Goal: Answer question/provide support: Share knowledge or assist other users

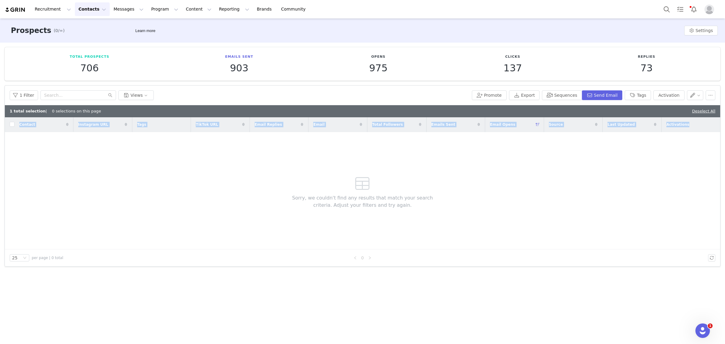
click at [710, 10] on img "Profile" at bounding box center [709, 10] width 10 height 10
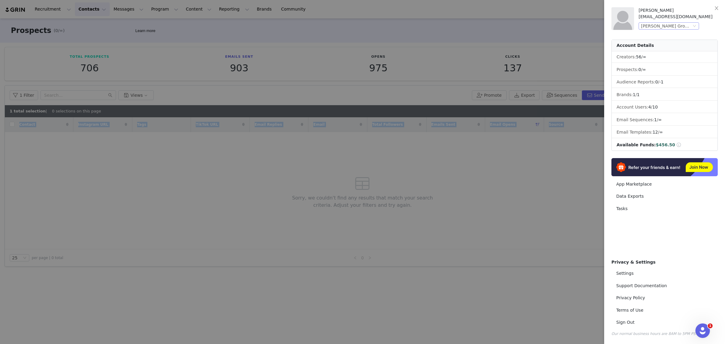
click at [694, 26] on icon "icon: down" at bounding box center [694, 26] width 4 height 4
click at [688, 37] on li "Betesh Group (Baby Brezza)" at bounding box center [680, 37] width 85 height 10
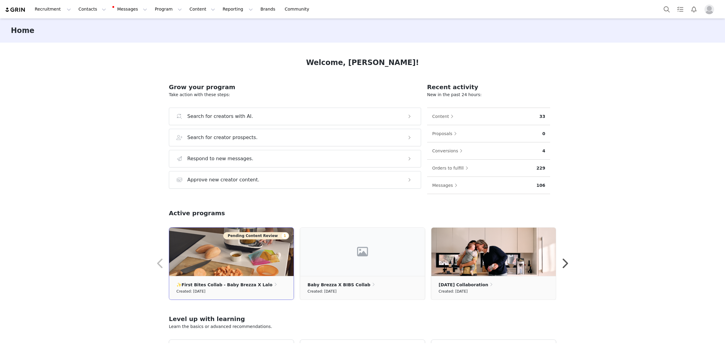
click at [233, 264] on img at bounding box center [231, 251] width 124 height 48
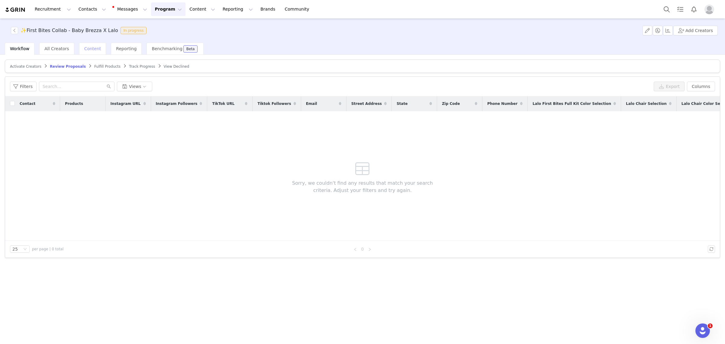
click at [84, 46] on span "Content" at bounding box center [92, 48] width 17 height 5
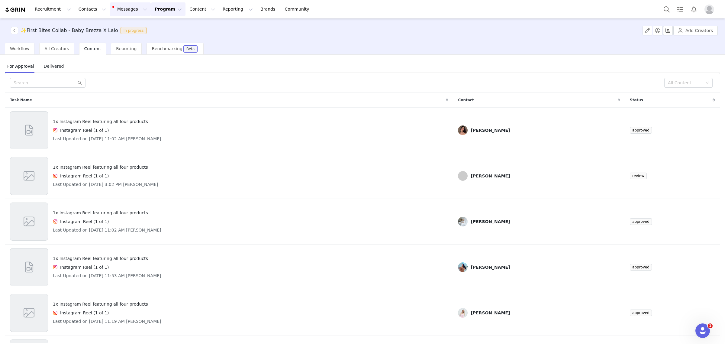
click at [125, 9] on button "Messages Messages" at bounding box center [130, 9] width 41 height 14
drag, startPoint x: 130, startPoint y: 35, endPoint x: 135, endPoint y: 36, distance: 4.9
click at [130, 35] on div "Inbox 13" at bounding box center [124, 38] width 40 height 6
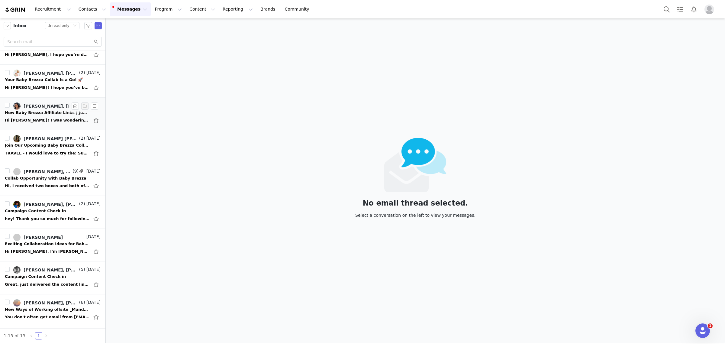
scroll to position [149, 0]
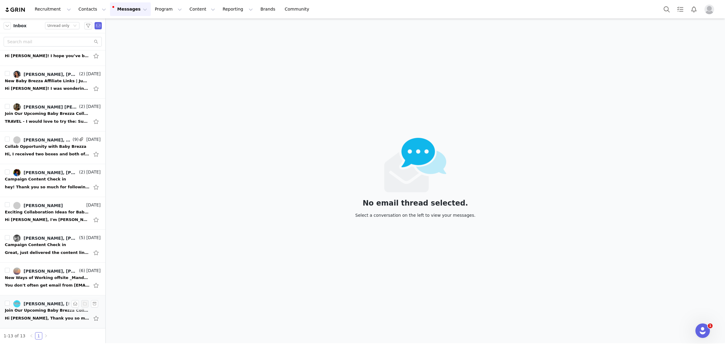
click at [51, 316] on div "Hi Monique, Thank you so much for reaching back out and inviting me to collabor…" at bounding box center [47, 318] width 85 height 6
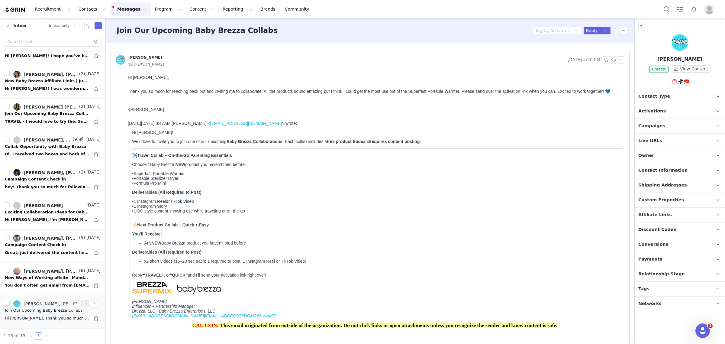
scroll to position [0, 0]
click at [690, 115] on p "Activations" at bounding box center [672, 111] width 76 height 14
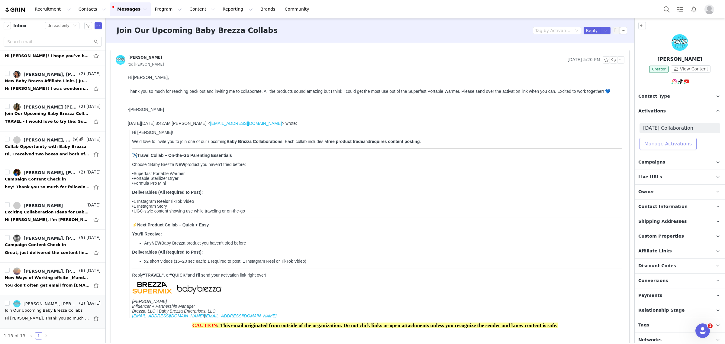
click at [669, 144] on button "Manage Activations" at bounding box center [667, 144] width 57 height 12
click at [664, 167] on div "Select Activation" at bounding box center [651, 166] width 59 height 9
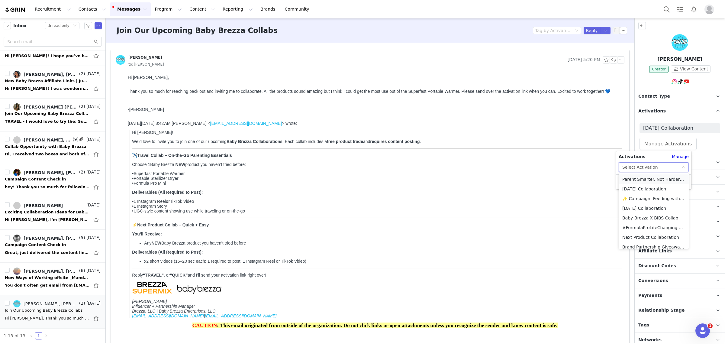
click at [645, 178] on li "Parent Smarter. Not Harder: Travel Edition" at bounding box center [653, 179] width 70 height 10
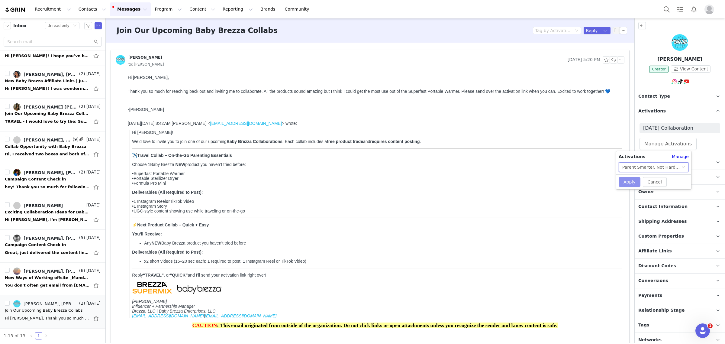
click at [634, 184] on button "Apply" at bounding box center [629, 182] width 22 height 10
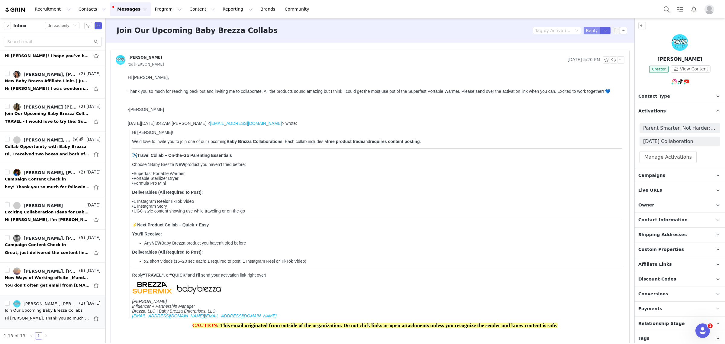
click at [584, 29] on button "Reply" at bounding box center [591, 30] width 17 height 7
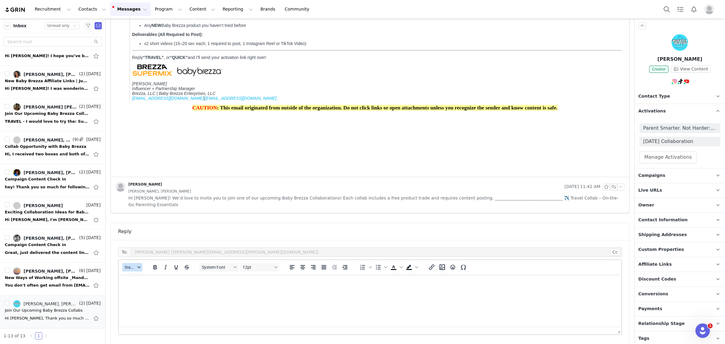
click at [139, 265] on icon "button" at bounding box center [138, 266] width 3 height 3
click at [133, 272] on div "Insert Template" at bounding box center [154, 270] width 54 height 7
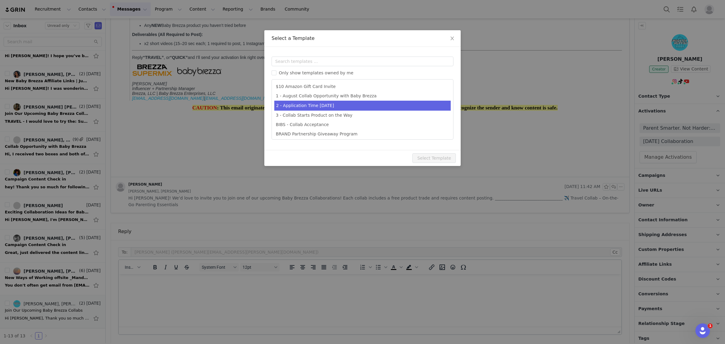
click at [316, 101] on ul "$10 Amazon Gift Card Invite 1 - August Collab Opportunity with Baby Brezza 2 - …" at bounding box center [362, 109] width 182 height 60
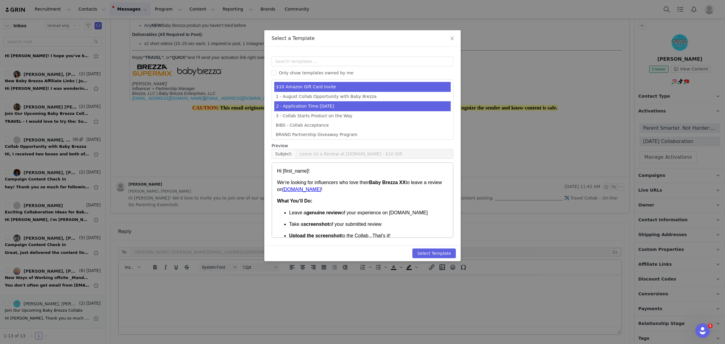
click at [360, 104] on li "2 - Application Time August 2025" at bounding box center [362, 106] width 176 height 10
type input "Let’s Get Started! Your Baby Brezza Collab Awaits 💥"
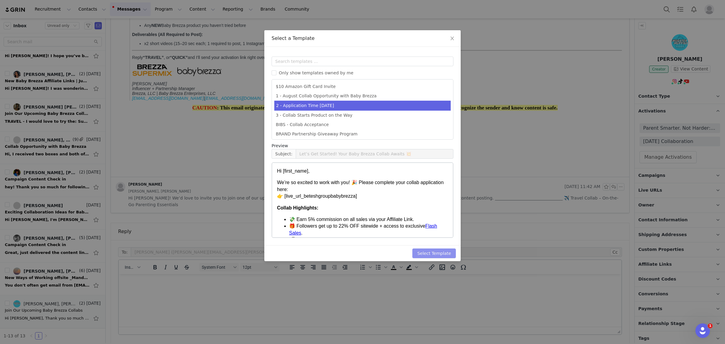
click at [420, 250] on button "Select Template" at bounding box center [433, 253] width 43 height 10
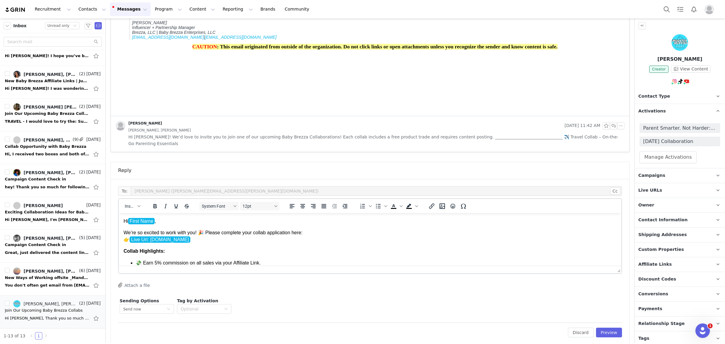
click at [194, 232] on p "We’re so excited to work with you! 🎉 Please complete your collab application he…" at bounding box center [370, 236] width 493 height 14
click at [196, 232] on p "We’re so excited to work with you! 🎉 Please complete your collab application he…" at bounding box center [370, 236] width 493 height 14
click at [604, 327] on button "Preview" at bounding box center [609, 332] width 26 height 10
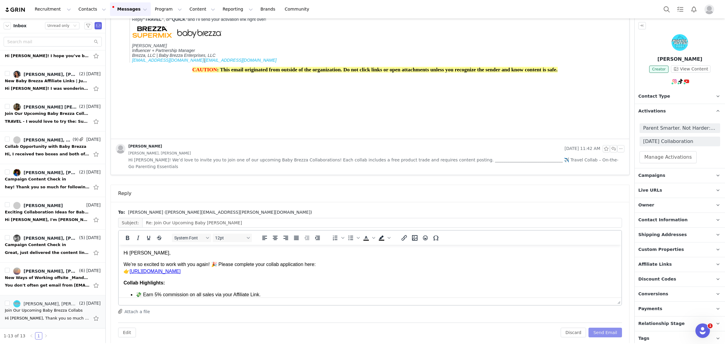
click at [604, 327] on button "Send Email" at bounding box center [605, 332] width 34 height 10
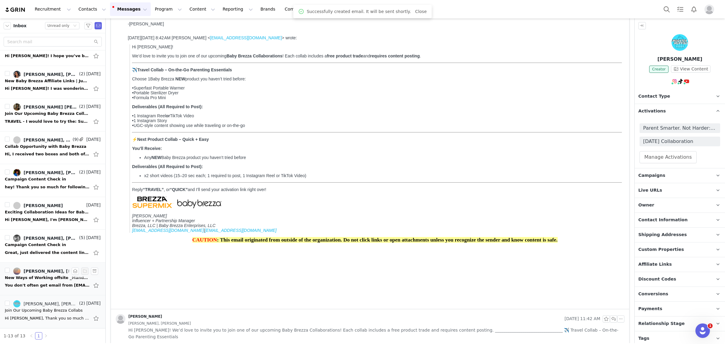
click at [41, 272] on div "Michelle Zimmerman, Amber Han, Achin Kansal, David Contract, X - Daniel Harmon,…" at bounding box center [51, 270] width 54 height 5
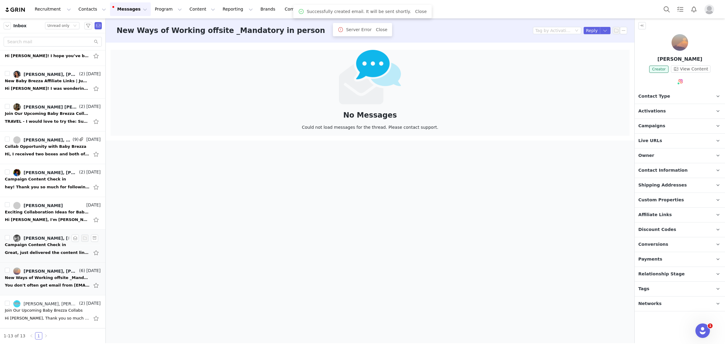
scroll to position [0, 0]
click at [44, 276] on div "New Ways of Working offsite _Mandatory in person" at bounding box center [47, 278] width 85 height 6
click at [39, 241] on link "Averie Wilde, Monique Budelman" at bounding box center [45, 237] width 65 height 7
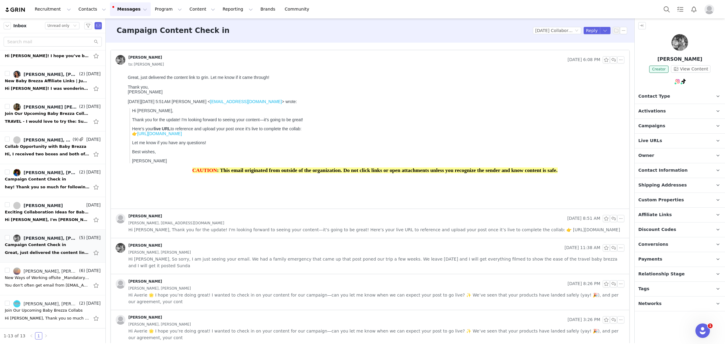
click at [686, 46] on img at bounding box center [679, 42] width 17 height 17
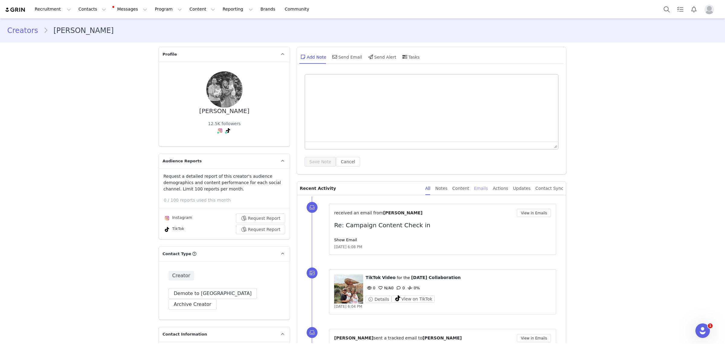
type input "+1 (United States)"
click at [468, 186] on div "Content" at bounding box center [460, 188] width 17 height 14
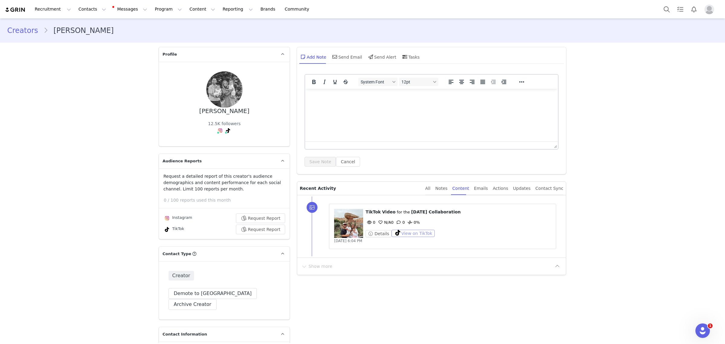
click at [414, 235] on button "View on TikTok" at bounding box center [412, 233] width 43 height 7
click at [480, 188] on div "Emails" at bounding box center [481, 188] width 14 height 14
click at [483, 189] on div "Emails" at bounding box center [481, 188] width 14 height 14
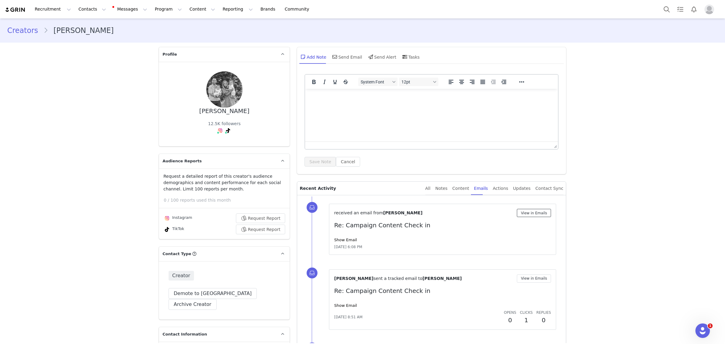
click at [522, 213] on button "View in Emails" at bounding box center [534, 213] width 34 height 8
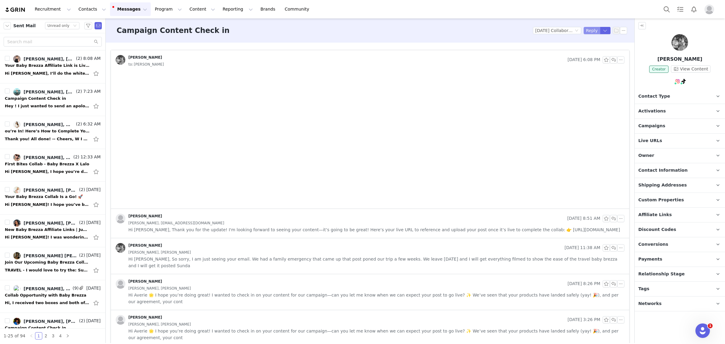
click at [590, 33] on button "Reply" at bounding box center [591, 30] width 17 height 7
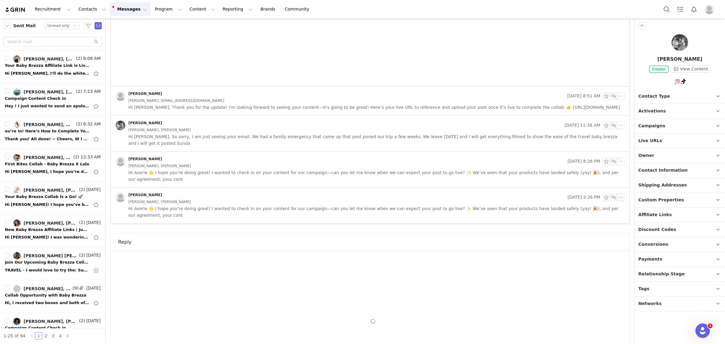
click at [329, 258] on div "To: Averie Banks (averieabeauty@gmail.com) Cc Cc: Attach a file Sending Options…" at bounding box center [370, 322] width 504 height 129
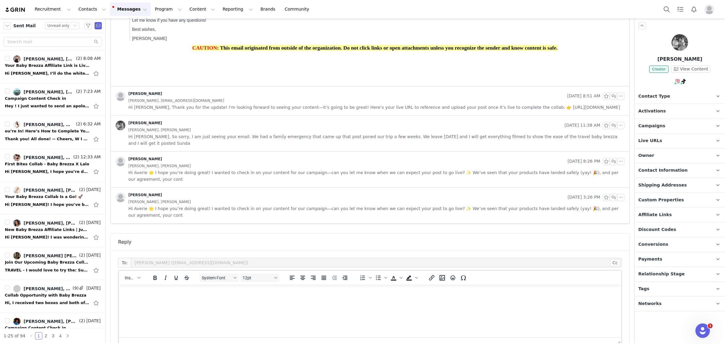
scroll to position [0, 0]
click at [299, 301] on html at bounding box center [370, 292] width 503 height 16
click at [137, 276] on icon "button" at bounding box center [138, 277] width 3 height 3
click at [146, 287] on div "Insert Signature" at bounding box center [154, 287] width 54 height 7
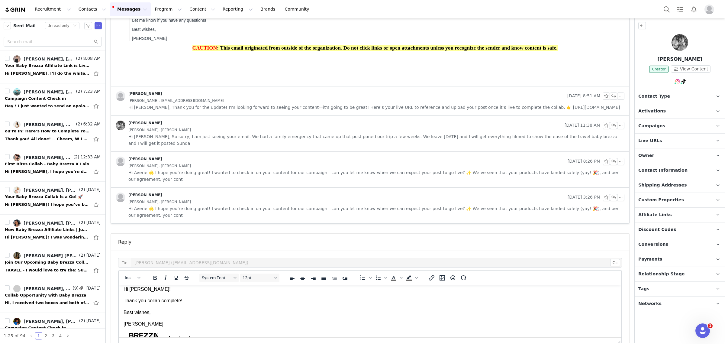
scroll to position [0, 0]
click at [666, 186] on span "Shipping Addresses" at bounding box center [662, 185] width 49 height 7
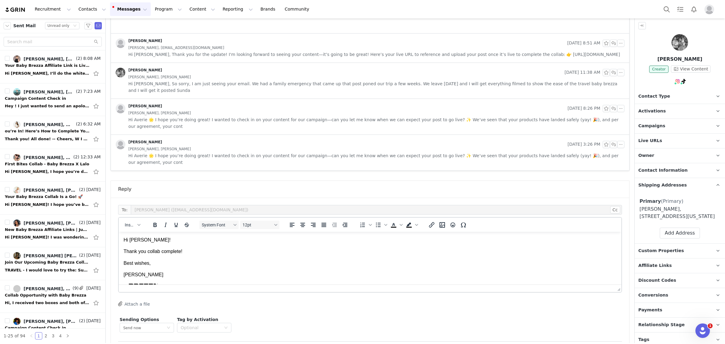
scroll to position [181, 0]
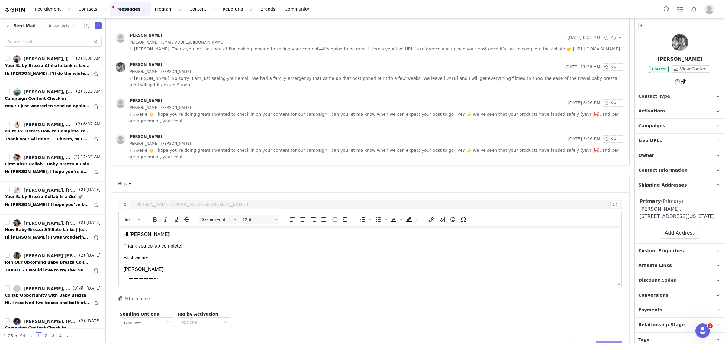
click at [606, 341] on button "Preview" at bounding box center [609, 346] width 26 height 10
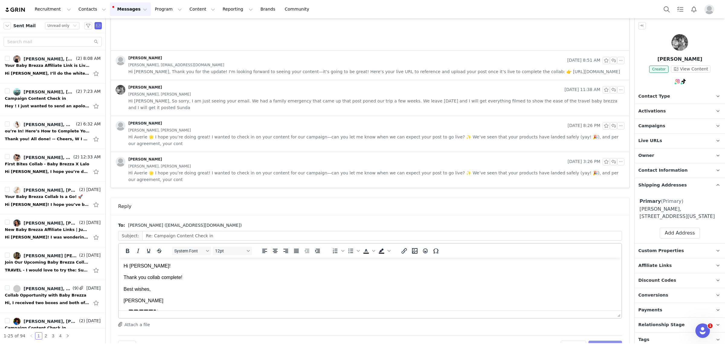
scroll to position [0, 0]
click at [606, 340] on button "Send Email" at bounding box center [605, 345] width 34 height 10
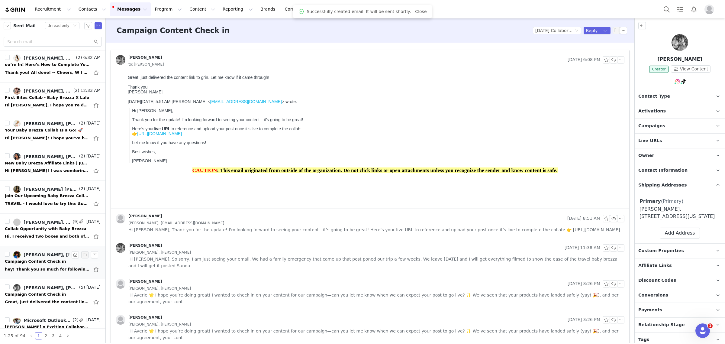
scroll to position [75, 0]
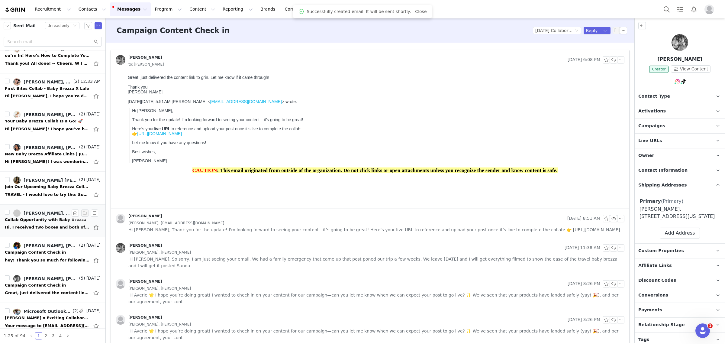
click at [30, 219] on div "Collab Opportunity with Baby Brezza" at bounding box center [46, 220] width 82 height 6
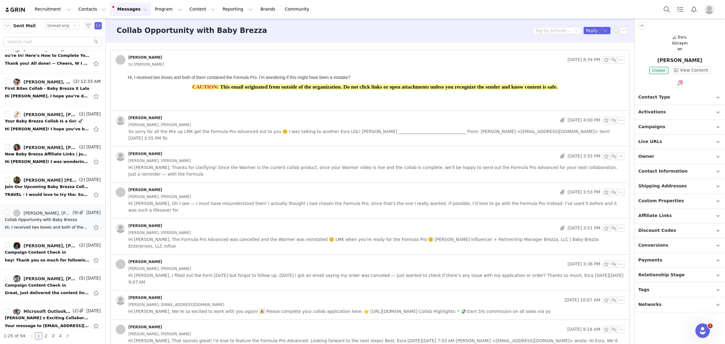
scroll to position [0, 0]
click at [660, 112] on span "Activations" at bounding box center [651, 112] width 27 height 7
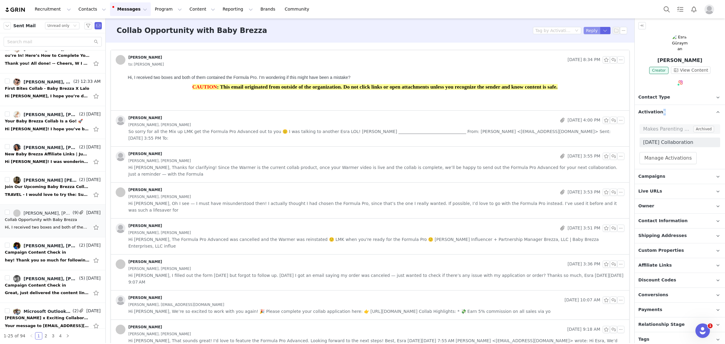
click at [583, 33] on button "Reply" at bounding box center [591, 30] width 17 height 7
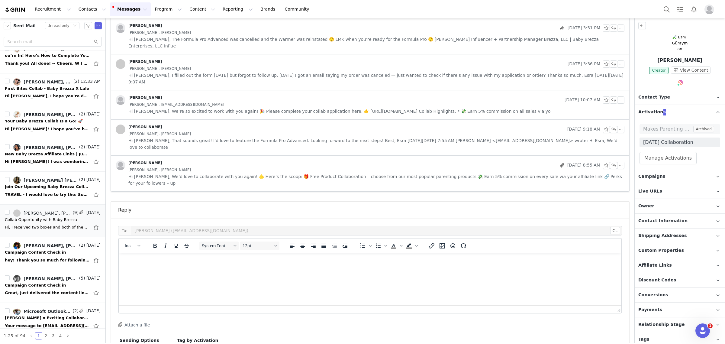
click at [242, 269] on html at bounding box center [370, 260] width 503 height 16
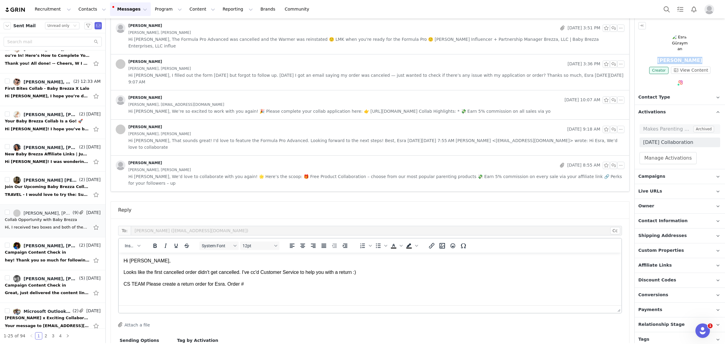
drag, startPoint x: 695, startPoint y: 60, endPoint x: 648, endPoint y: 62, distance: 47.1
click at [648, 62] on p "Esra Gürayman" at bounding box center [679, 60] width 90 height 7
copy p "Esra Gürayman"
click at [280, 283] on p "CS TEAM Please create a return order for Esra. Order #" at bounding box center [370, 284] width 493 height 7
drag, startPoint x: 278, startPoint y: 284, endPoint x: 222, endPoint y: 284, distance: 55.9
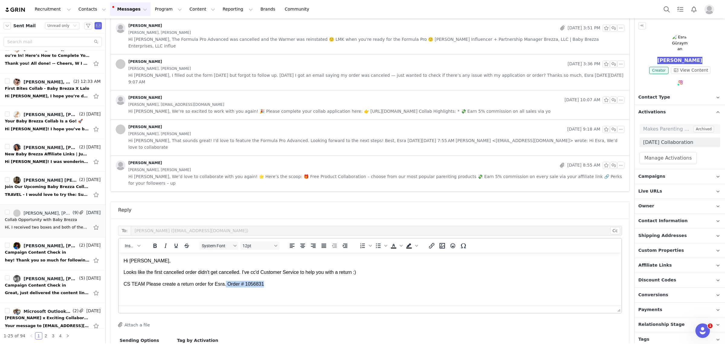
click at [222, 284] on p "CS TEAM Please create a return order for Esra. Order # 1056831" at bounding box center [370, 284] width 493 height 7
click at [154, 243] on icon "Bold" at bounding box center [154, 245] width 3 height 4
click at [277, 285] on p "CS TEAM Please create a return order for Esra. Order # 1056831" at bounding box center [370, 284] width 493 height 7
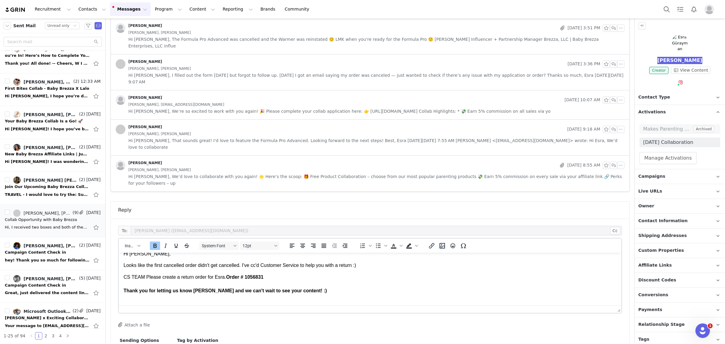
scroll to position [9, 0]
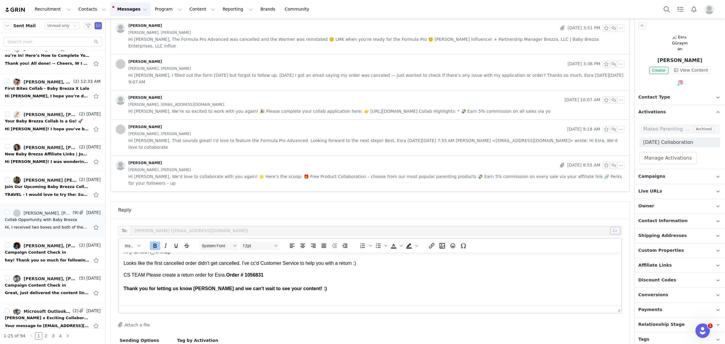
click at [612, 227] on button "Cc" at bounding box center [615, 230] width 10 height 7
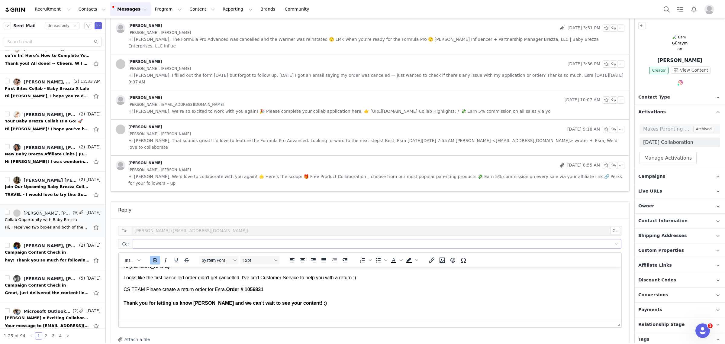
click at [556, 239] on div at bounding box center [374, 243] width 481 height 9
type input "cs@babybrezza.com"
click at [337, 307] on p "CS TEAM Please create a return order for Esra. Order # 1056831 Thank you for le…" at bounding box center [370, 303] width 493 height 34
drag, startPoint x: 300, startPoint y: 301, endPoint x: 258, endPoint y: 476, distance: 180.3
click at [119, 298] on html "Hi Esra, Looks like the first cancelled order didn't get cancelled. I've cc'd C…" at bounding box center [370, 291] width 503 height 67
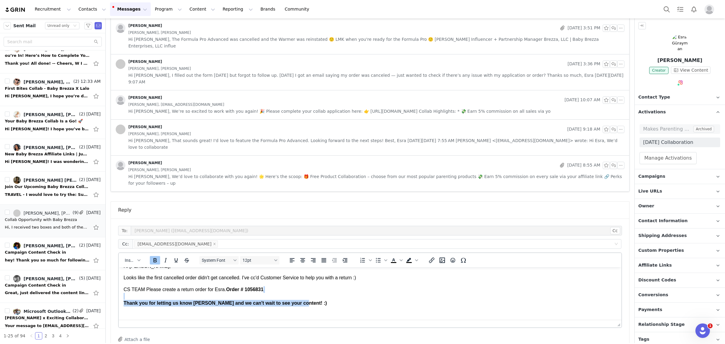
click at [153, 256] on icon "Bold" at bounding box center [154, 259] width 7 height 7
click at [264, 292] on p "CS TEAM Please create a return order for Esra. Order # 1056831 Thank you for le…" at bounding box center [370, 303] width 493 height 34
click at [306, 304] on p "CS TEAM Please create a return order for Esra. Order # 1056831 Thank you for le…" at bounding box center [370, 303] width 493 height 34
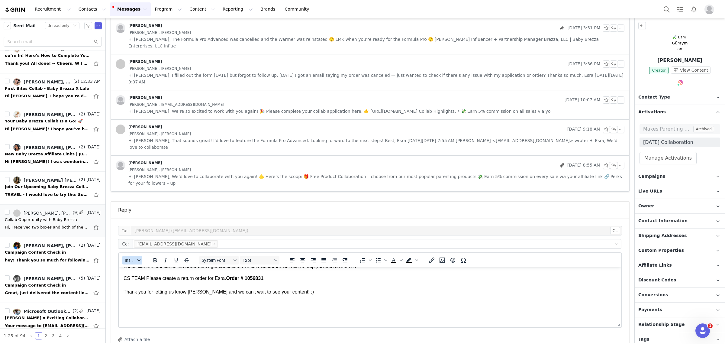
click at [137, 259] on icon "button" at bounding box center [138, 260] width 3 height 3
click at [145, 240] on div "Insert Signature" at bounding box center [154, 243] width 54 height 7
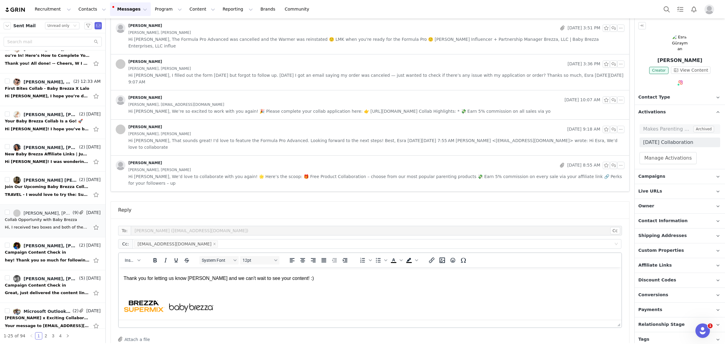
scroll to position [21, 0]
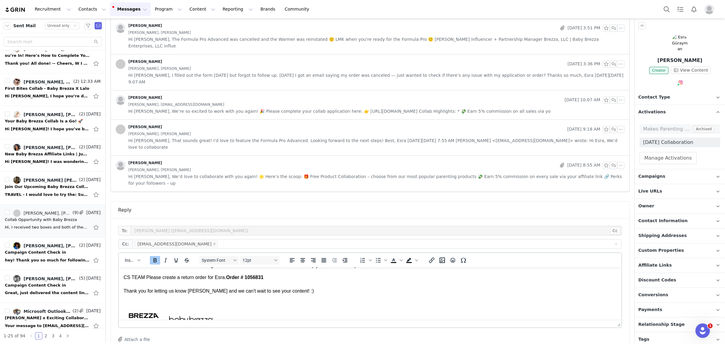
click at [162, 302] on p "CS TEAM Please create a return order for Esra. Order # 1056831 Thank you for le…" at bounding box center [370, 291] width 493 height 34
drag, startPoint x: 146, startPoint y: 316, endPoint x: 109, endPoint y: 296, distance: 42.3
click at [119, 296] on html "Hi Esra, Looks like the first cancelled order didn't get cancelled. I've cc'd C…" at bounding box center [370, 310] width 503 height 129
click at [152, 256] on icon "Bold" at bounding box center [154, 259] width 7 height 7
click at [178, 303] on p "CS TEAM Please create a return order for Esra. Order # 1056831 Thank you for le…" at bounding box center [370, 291] width 493 height 34
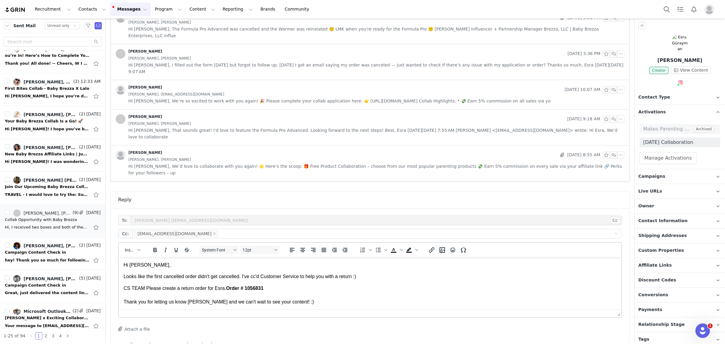
scroll to position [215, 0]
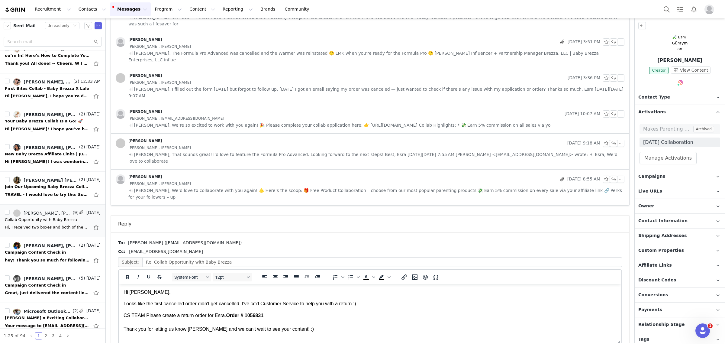
scroll to position [0, 0]
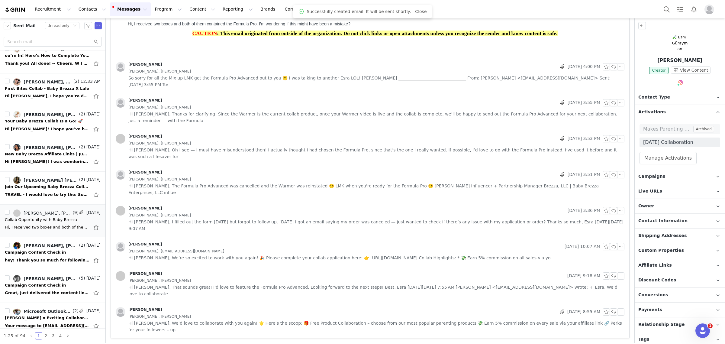
scroll to position [7, 0]
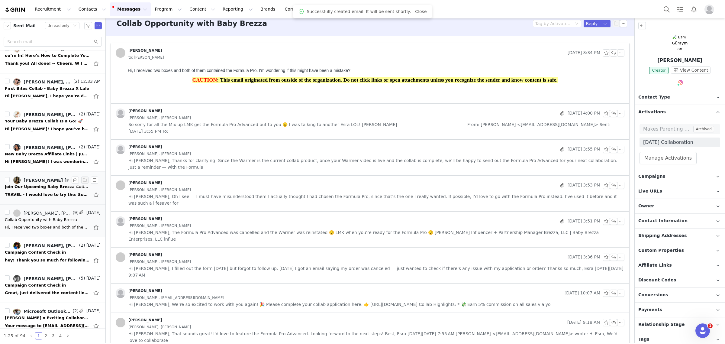
click at [47, 193] on div "TRAVEL - I would love to try the: Superfast Portable Warmer On Mon, Sep 29, 202…" at bounding box center [47, 194] width 85 height 6
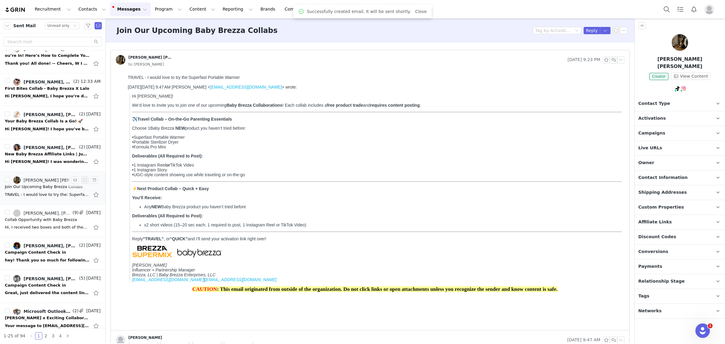
scroll to position [0, 0]
click at [656, 115] on span "Activations" at bounding box center [651, 118] width 27 height 7
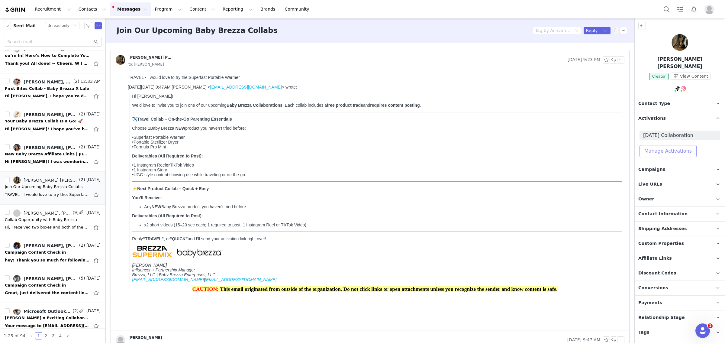
click at [660, 146] on button "Manage Activations" at bounding box center [667, 151] width 57 height 12
click at [666, 168] on div "Select Activation" at bounding box center [651, 166] width 59 height 9
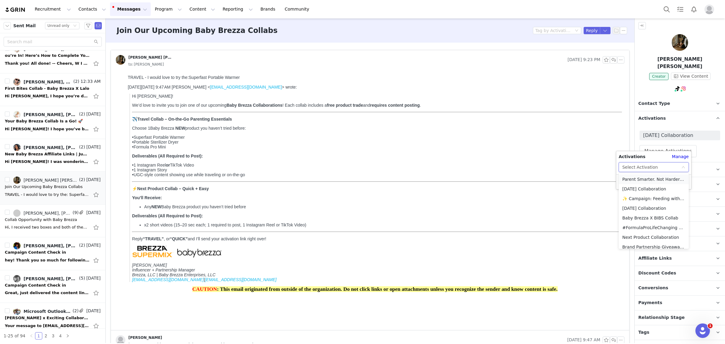
click at [638, 178] on li "Parent Smarter. Not Harder: Travel Edition" at bounding box center [653, 179] width 70 height 10
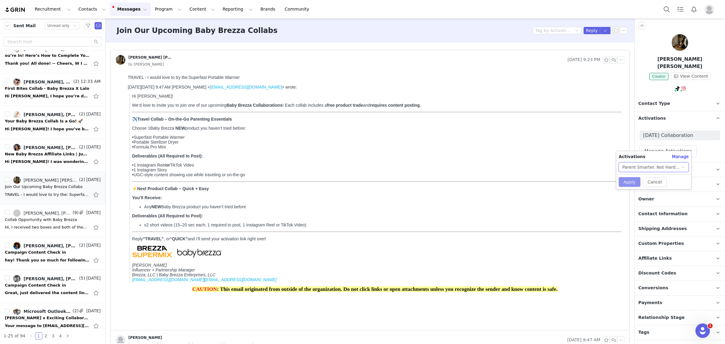
click at [631, 183] on button "Apply" at bounding box center [629, 182] width 22 height 10
click at [585, 32] on button "Reply" at bounding box center [591, 30] width 17 height 7
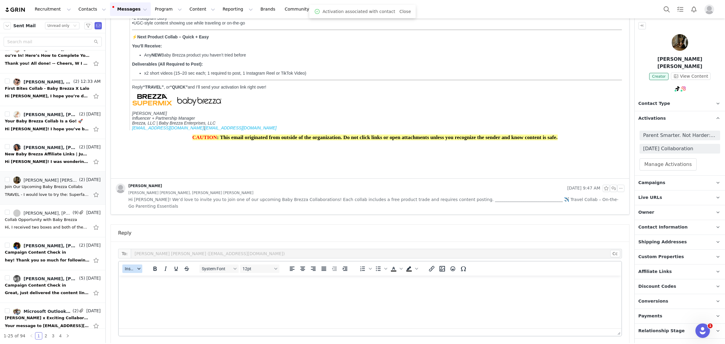
click at [127, 266] on span "Insert" at bounding box center [130, 268] width 11 height 5
click at [129, 272] on div "Insert Template" at bounding box center [154, 271] width 54 height 7
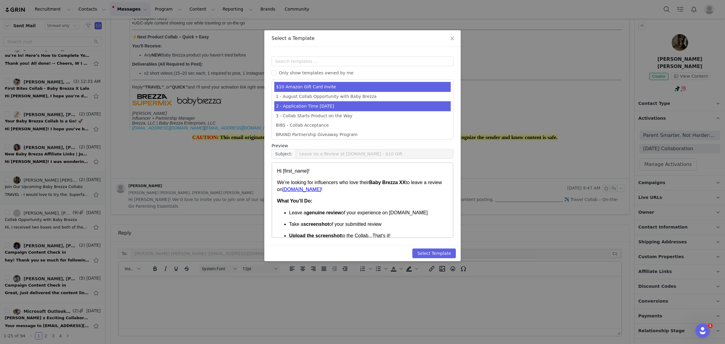
click at [322, 103] on li "2 - Application Time August 2025" at bounding box center [362, 106] width 176 height 10
type input "Let’s Get Started! Your Baby Brezza Collab Awaits 💥"
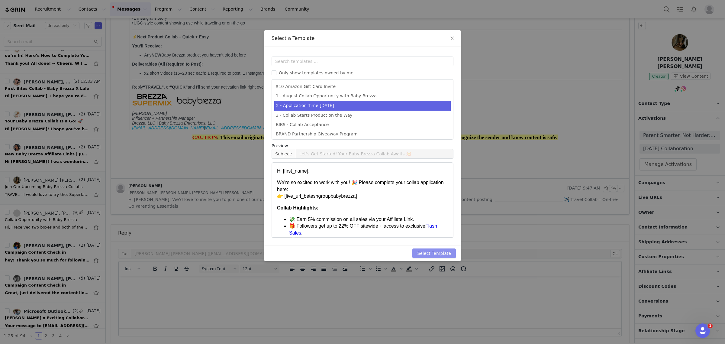
click at [443, 253] on button "Select Template" at bounding box center [433, 253] width 43 height 10
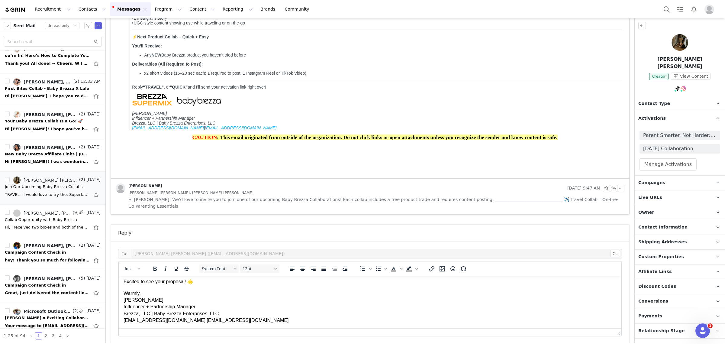
scroll to position [227, 0]
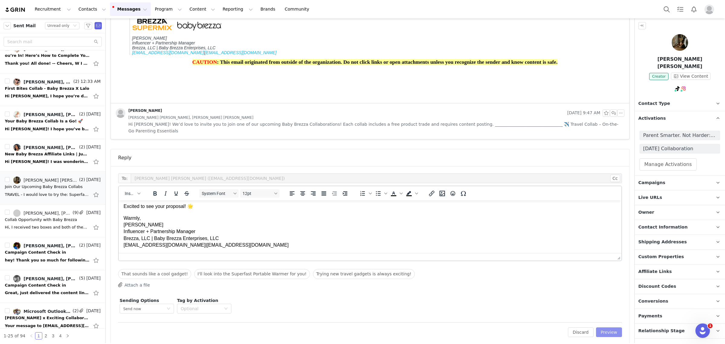
click at [613, 327] on button "Preview" at bounding box center [609, 332] width 26 height 10
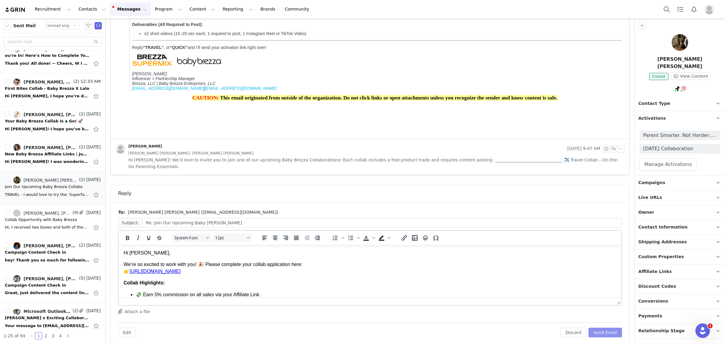
scroll to position [0, 0]
click at [194, 262] on p "We’re so excited to work with you! 🎉 Please complete your collab application he…" at bounding box center [370, 268] width 493 height 14
click at [603, 327] on button "Send Email" at bounding box center [605, 332] width 34 height 10
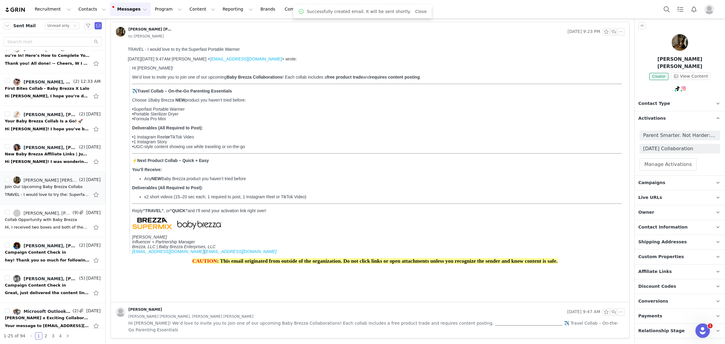
scroll to position [21, 0]
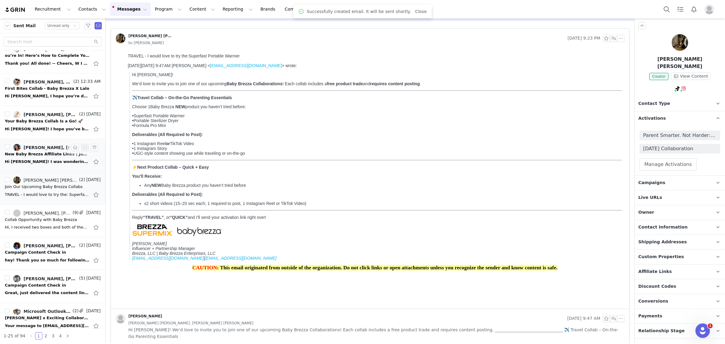
click at [50, 162] on div "Hi Monique! I was wondering if you had any available campaigns currently for Ba…" at bounding box center [47, 162] width 85 height 6
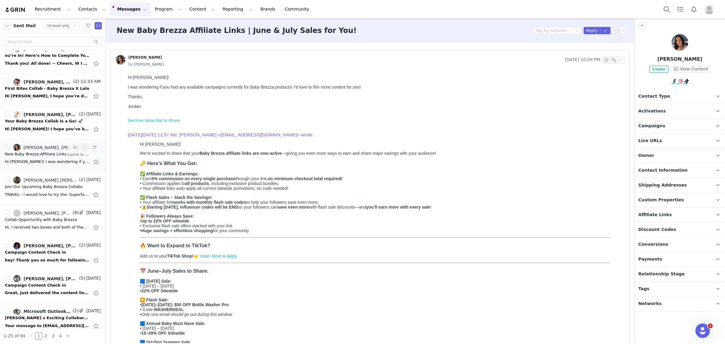
scroll to position [0, 0]
click at [676, 39] on img at bounding box center [679, 42] width 17 height 17
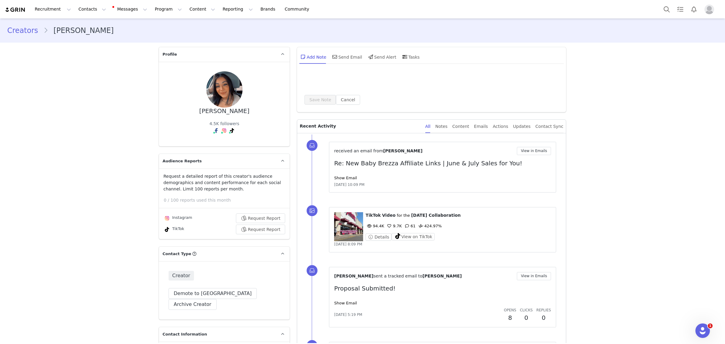
type input "+1 (United States)"
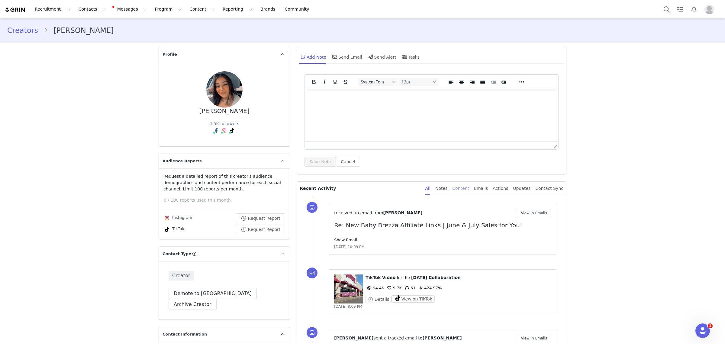
click at [469, 188] on div "Content" at bounding box center [460, 188] width 17 height 14
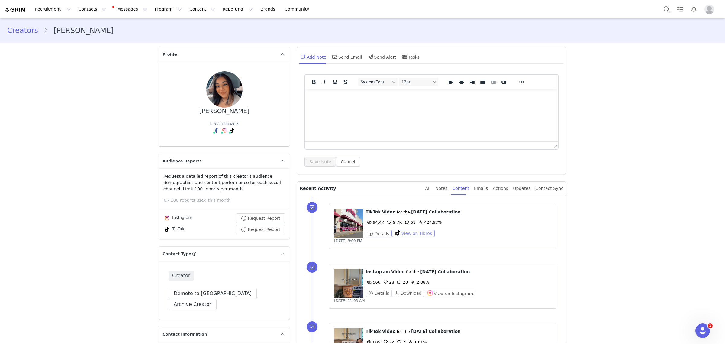
click at [408, 235] on button "View on TikTok" at bounding box center [412, 233] width 43 height 7
click at [398, 283] on icon at bounding box center [399, 282] width 4 height 4
click at [446, 295] on button "View on Instagram" at bounding box center [450, 293] width 52 height 7
click at [349, 59] on div "Send Email" at bounding box center [346, 57] width 31 height 14
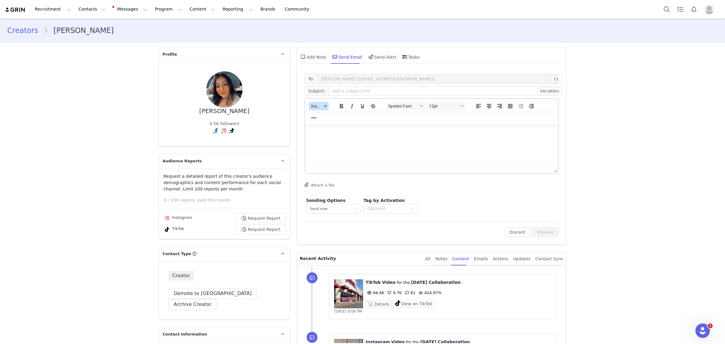
click at [312, 107] on span "Insert" at bounding box center [316, 106] width 11 height 5
click at [314, 122] on div "Insert Variable" at bounding box center [338, 125] width 54 height 7
select select
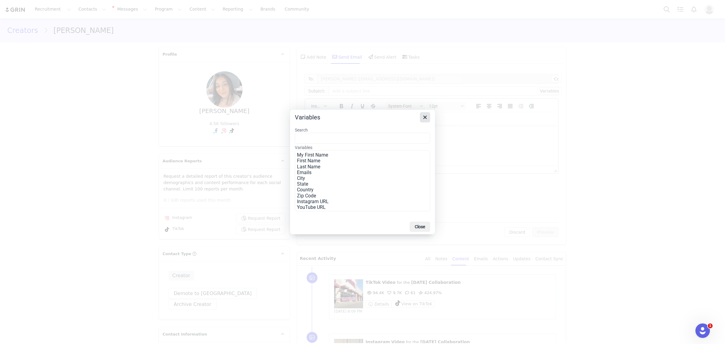
click at [428, 115] on icon "Close" at bounding box center [424, 117] width 7 height 7
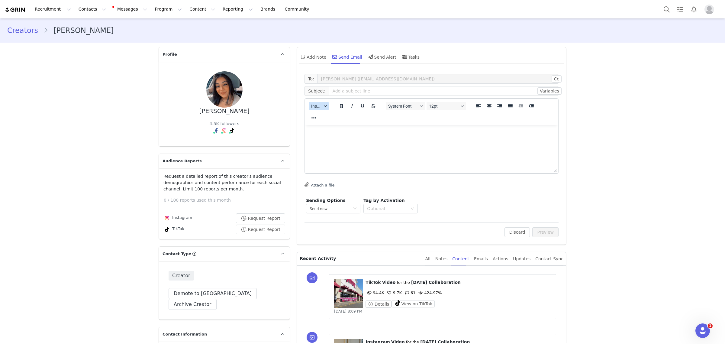
click at [323, 106] on div "button" at bounding box center [325, 105] width 5 height 3
click at [320, 114] on div "Insert Template" at bounding box center [338, 116] width 54 height 7
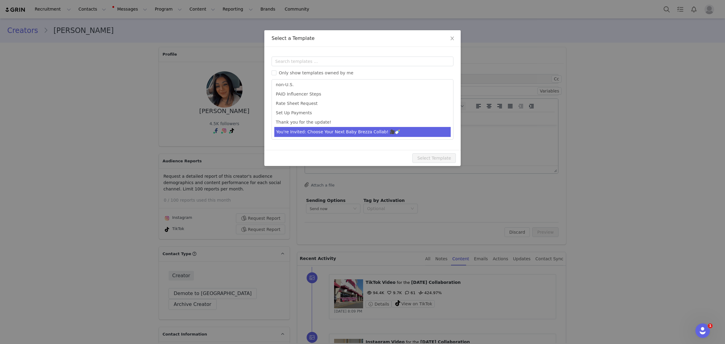
click at [386, 130] on li "You're Invited: Choose Your Next Baby Brezza Collab! 🎥🍼" at bounding box center [362, 132] width 176 height 10
type input "Join Our Upcoming Baby Brezza Collabs"
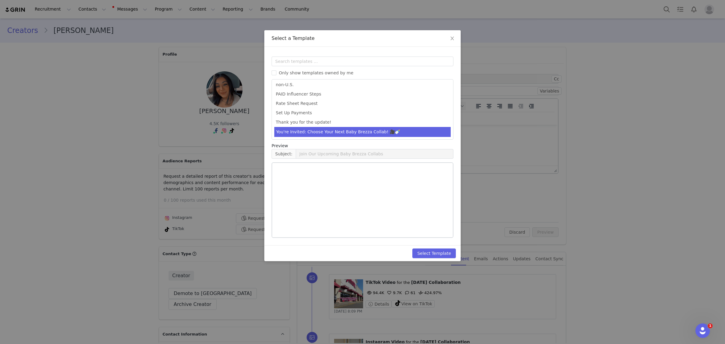
scroll to position [161, 0]
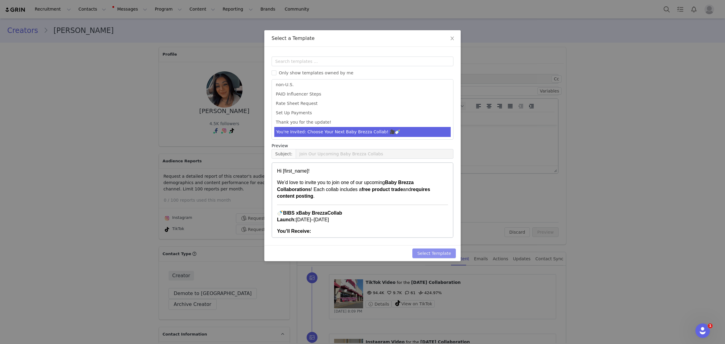
click at [438, 256] on button "Select Template" at bounding box center [433, 253] width 43 height 10
type input "Join Our Upcoming Baby Brezza Collabs"
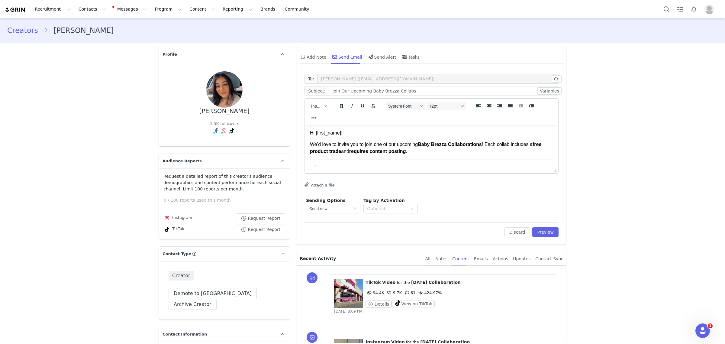
scroll to position [0, 0]
click at [547, 235] on button "Preview" at bounding box center [545, 232] width 26 height 10
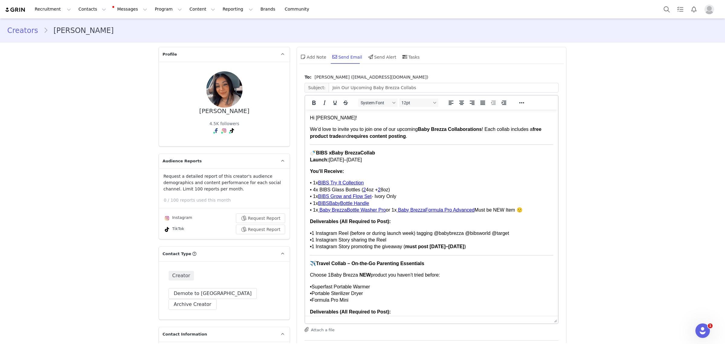
drag, startPoint x: 552, startPoint y: 167, endPoint x: 556, endPoint y: 314, distance: 147.1
click at [425, 259] on body "Hi Jordan! We’d love to invite you to join one of our upcoming Baby Brezza Coll…" at bounding box center [431, 292] width 243 height 356
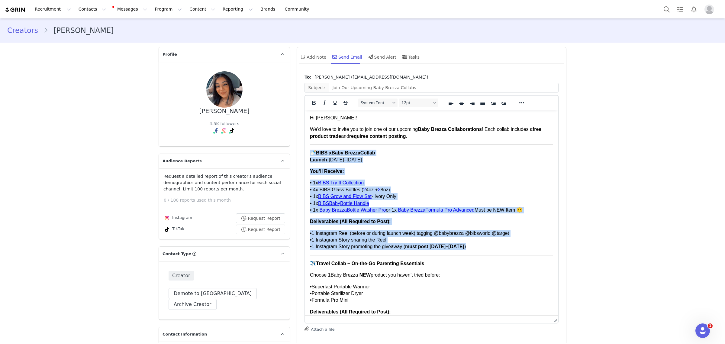
drag, startPoint x: 482, startPoint y: 245, endPoint x: 303, endPoint y: 152, distance: 202.2
click at [305, 152] on html "Hi Jordan! We’d love to invite you to join one of our upcoming Baby Brezza Coll…" at bounding box center [431, 293] width 253 height 366
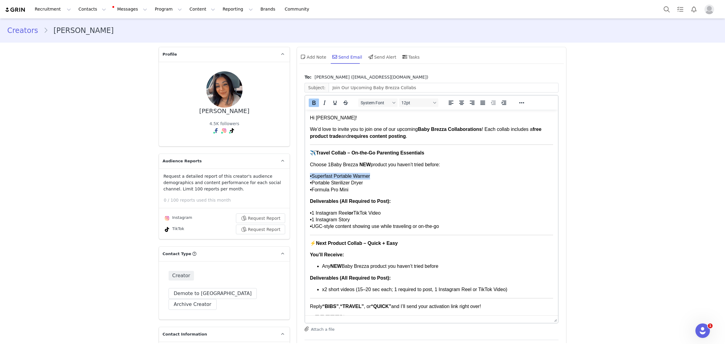
drag, startPoint x: 348, startPoint y: 175, endPoint x: 299, endPoint y: 175, distance: 49.2
click at [305, 175] on html "Hi Jordan! We’d love to invite you to join one of our upcoming Baby Brezza Coll…" at bounding box center [431, 237] width 253 height 255
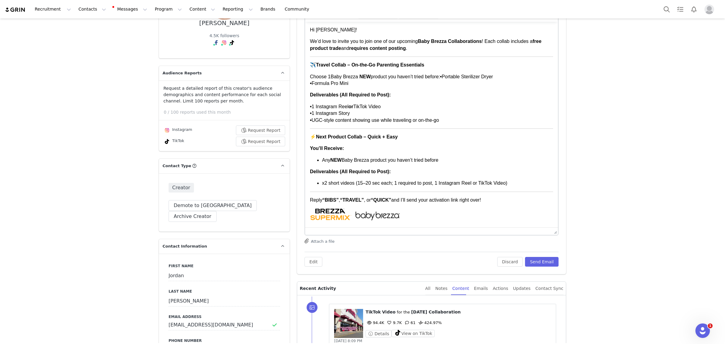
scroll to position [113, 0]
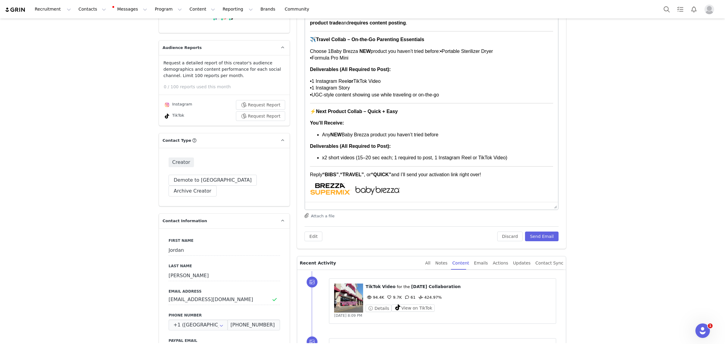
drag, startPoint x: 341, startPoint y: 174, endPoint x: 323, endPoint y: 176, distance: 18.2
click at [323, 176] on p "Reply “BIBS” , “TRAVEL” , or “QUICK” and I’ll send your activation link right o…" at bounding box center [431, 174] width 243 height 7
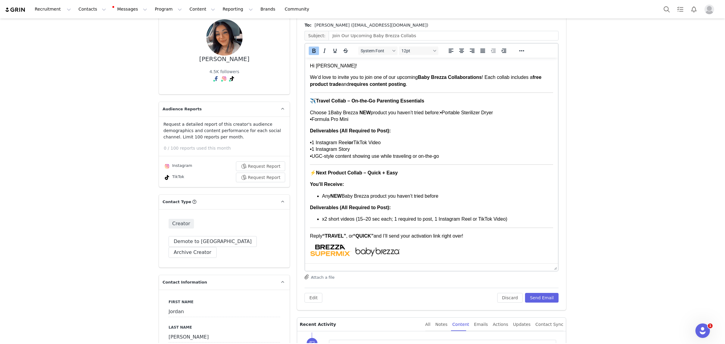
scroll to position [38, 0]
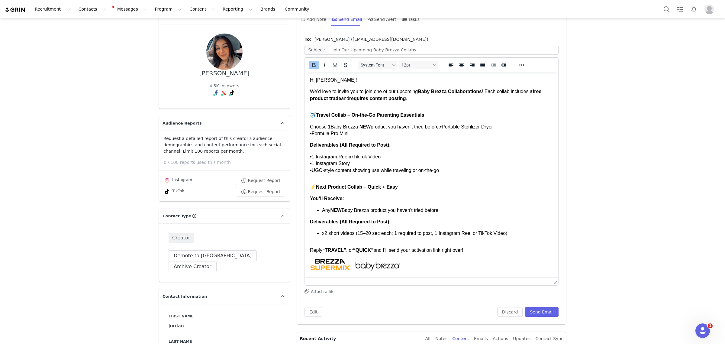
click at [442, 128] on strong "•" at bounding box center [441, 126] width 2 height 5
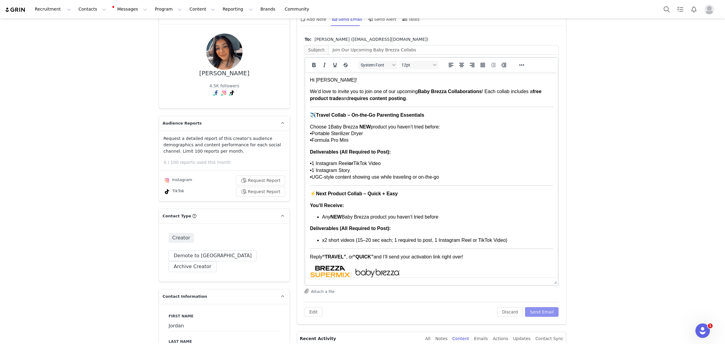
click at [541, 309] on button "Send Email" at bounding box center [542, 312] width 34 height 10
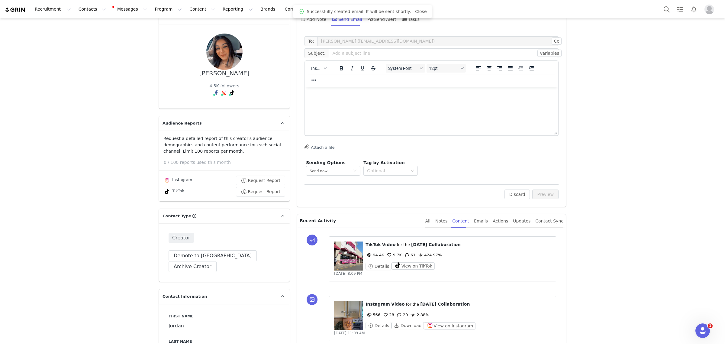
scroll to position [0, 0]
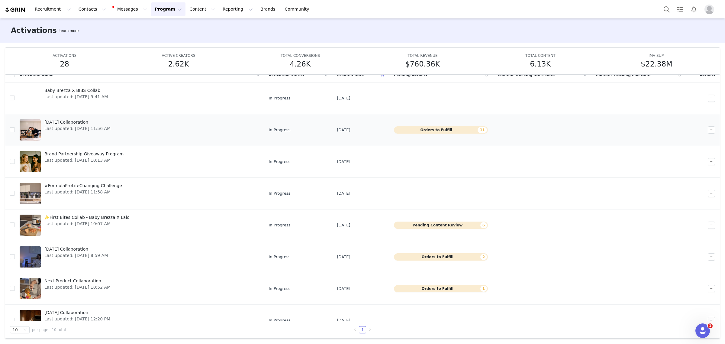
click at [182, 130] on link "September 2025 Collaboration Last updated: Sep 2, 2025 11:56 AM" at bounding box center [139, 130] width 239 height 24
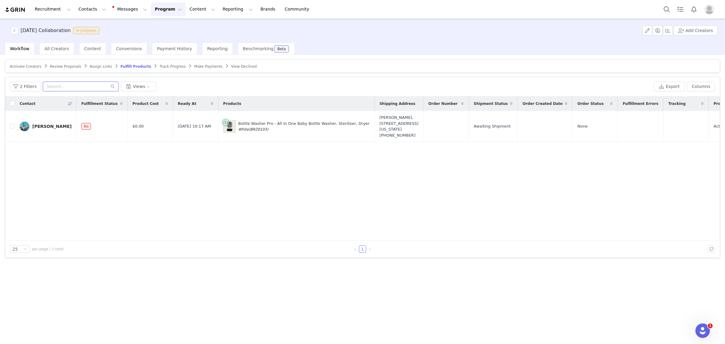
click at [79, 88] on input "text" at bounding box center [80, 87] width 75 height 10
paste input "Esra Gürayman"
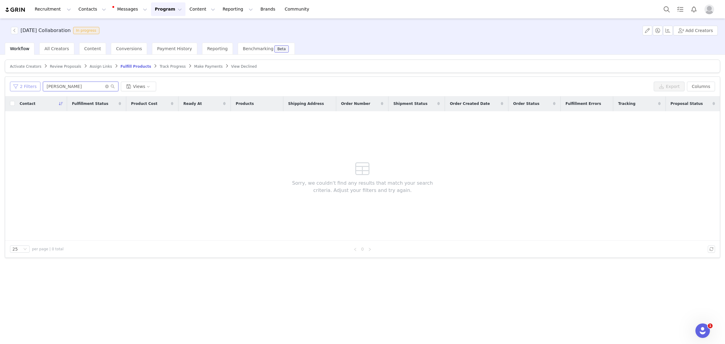
type input "Esra Gürayman"
click at [15, 88] on button "2 Filters" at bounding box center [25, 87] width 31 height 10
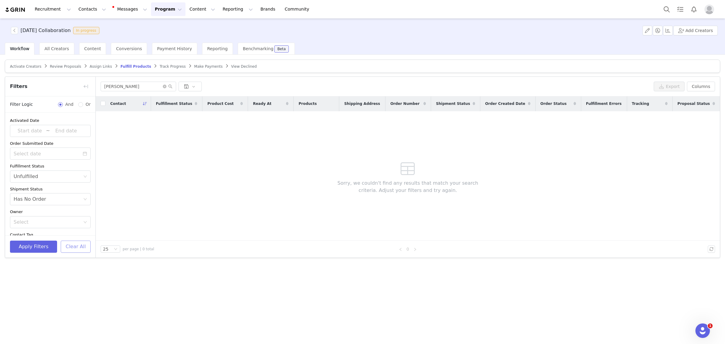
click at [79, 242] on button "Clear All" at bounding box center [76, 246] width 30 height 12
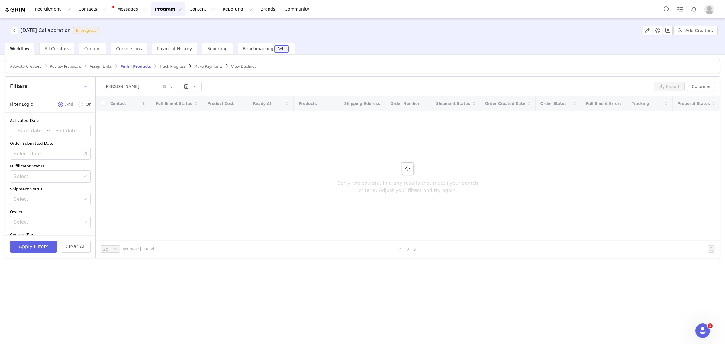
click at [82, 85] on button "button" at bounding box center [86, 87] width 10 height 10
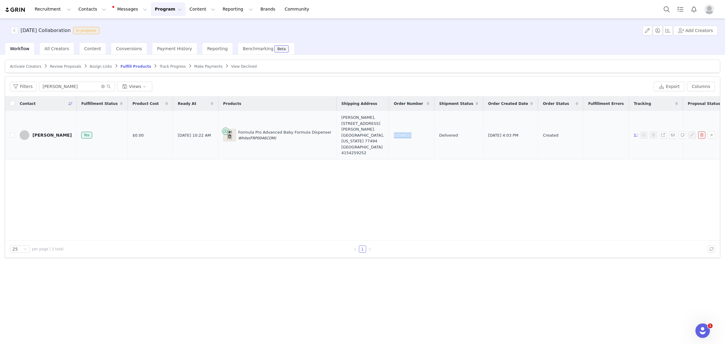
drag, startPoint x: 420, startPoint y: 122, endPoint x: 402, endPoint y: 124, distance: 18.2
click at [402, 124] on td "1056831" at bounding box center [411, 135] width 45 height 49
copy span "1056831"
click at [388, 195] on div "Contact Fulfillment Status Product Cost Ready At Products Shipping Address Orde…" at bounding box center [362, 168] width 715 height 144
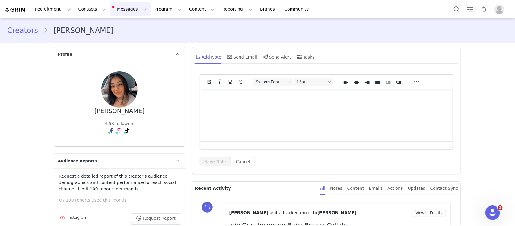
drag, startPoint x: 112, startPoint y: 8, endPoint x: 120, endPoint y: 23, distance: 16.5
click at [112, 8] on button "Messages Messages" at bounding box center [130, 9] width 41 height 14
click at [128, 37] on div "Inbox 9" at bounding box center [124, 38] width 40 height 6
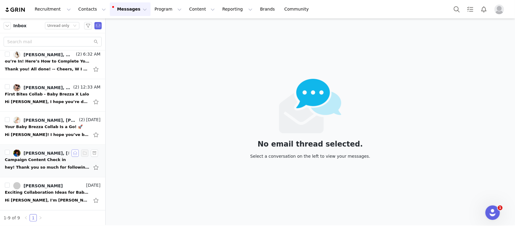
scroll to position [136, 0]
click at [44, 192] on div "Exciting Collaboration Ideas for Baby Brezza" at bounding box center [47, 192] width 85 height 6
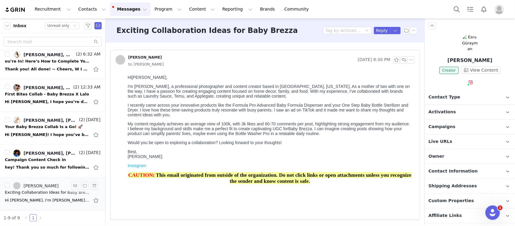
scroll to position [0, 0]
click at [299, 127] on span "Campaigns" at bounding box center [442, 127] width 27 height 7
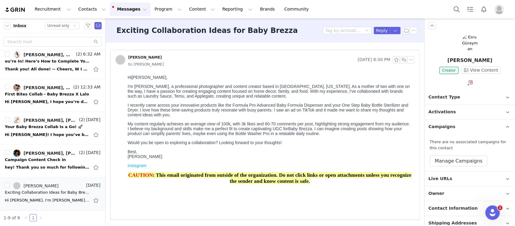
click at [299, 97] on span "Contact Type" at bounding box center [445, 97] width 32 height 7
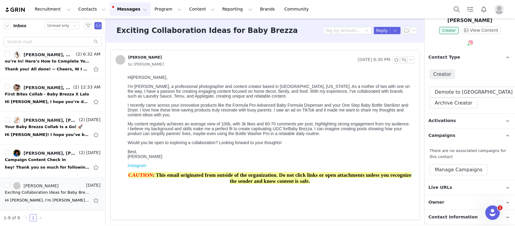
scroll to position [38, 0]
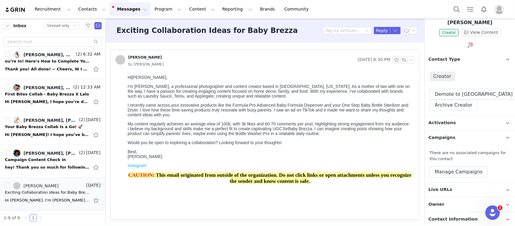
click at [299, 123] on p "Activations" at bounding box center [463, 123] width 76 height 14
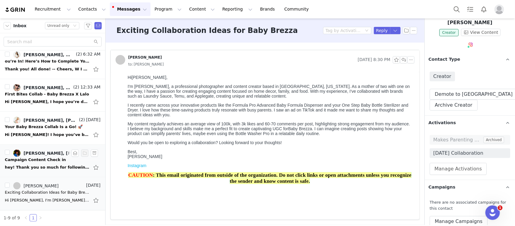
click at [42, 163] on div "hey! Thank you so much for following up. I should have the video posted by this…" at bounding box center [53, 167] width 96 height 10
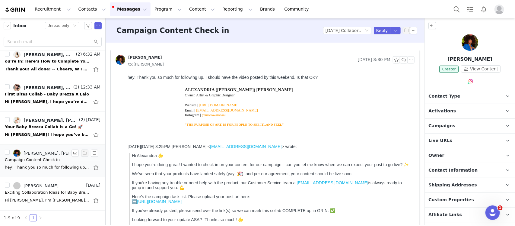
scroll to position [0, 0]
click at [299, 34] on button "Reply" at bounding box center [382, 30] width 17 height 7
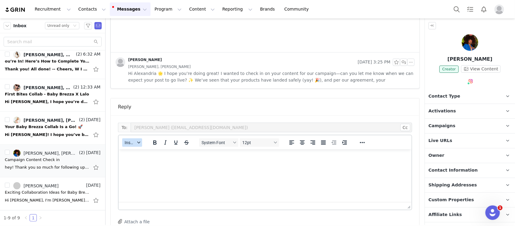
click at [125, 144] on span "Insert" at bounding box center [130, 142] width 11 height 5
click at [124, 153] on div "Insert Template" at bounding box center [154, 153] width 60 height 10
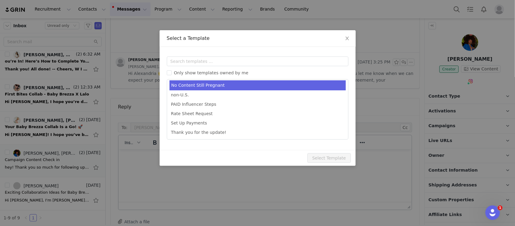
scroll to position [161, 0]
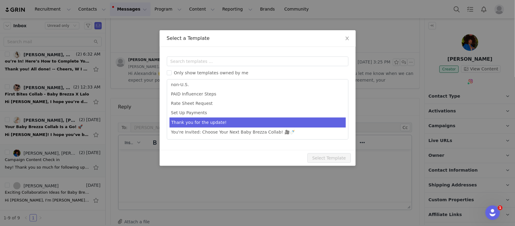
click at [216, 120] on li "Thank you for the update!" at bounding box center [258, 122] width 176 height 10
type input "Thank you for the update!"
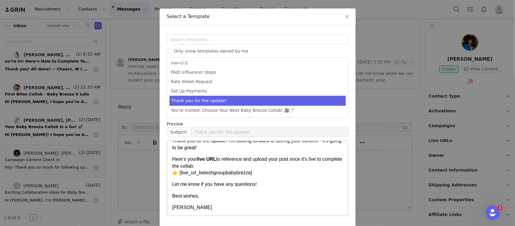
scroll to position [42, 0]
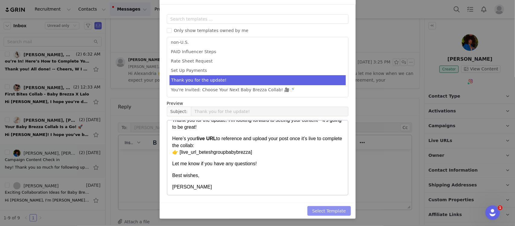
click at [299, 212] on button "Select Template" at bounding box center [329, 211] width 43 height 10
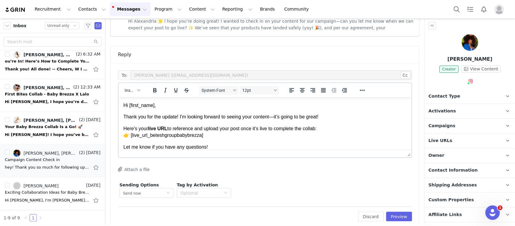
scroll to position [316, 0]
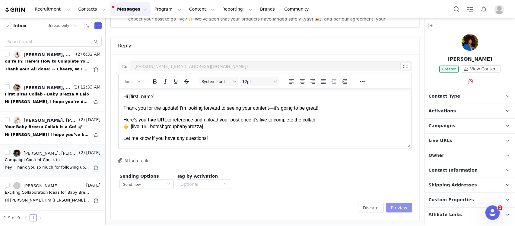
click at [299, 211] on button "Preview" at bounding box center [400, 208] width 26 height 10
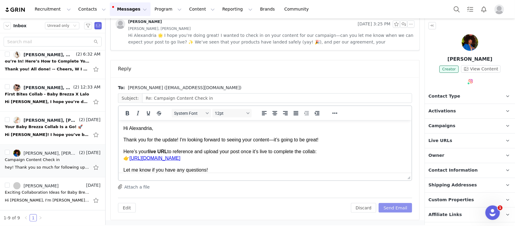
scroll to position [0, 0]
click at [299, 209] on button "Send Email" at bounding box center [396, 208] width 34 height 10
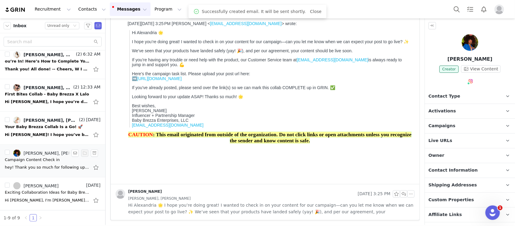
scroll to position [123, 0]
click at [39, 130] on div "Hi Monique! I hope you’ve been well. I was just reaching out to see if another …" at bounding box center [53, 135] width 96 height 10
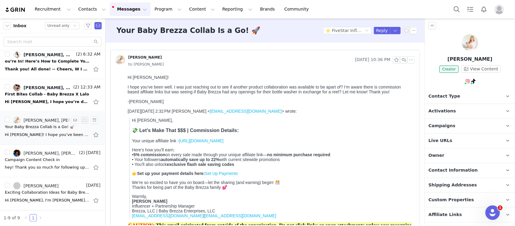
scroll to position [0, 0]
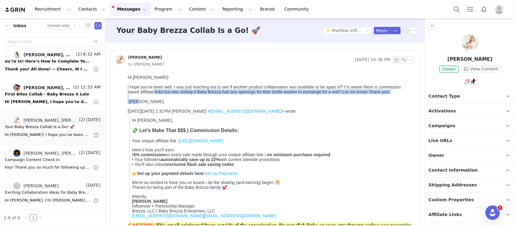
drag, startPoint x: 153, startPoint y: 94, endPoint x: 210, endPoint y: 104, distance: 58.6
click at [210, 104] on body "Hi Monique! I hope you’ve been well. I was just reaching out to see if another …" at bounding box center [269, 179] width 285 height 208
click at [219, 104] on div "-Jess" at bounding box center [269, 101] width 285 height 5
click at [299, 104] on div "-Jess" at bounding box center [269, 101] width 285 height 5
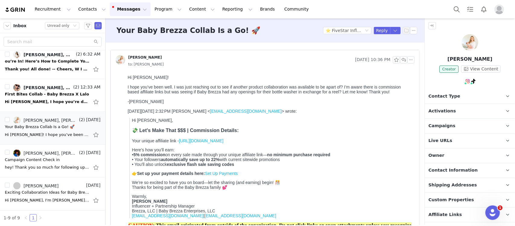
click at [299, 110] on p "Activations" at bounding box center [463, 111] width 76 height 14
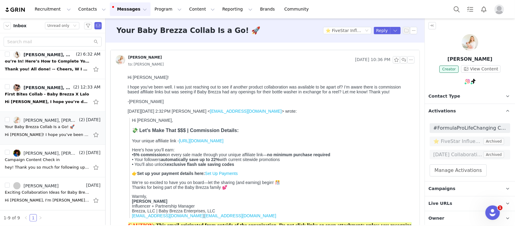
click at [299, 133] on h3 "💸 Let’s Make That $$$ | Commission Details:" at bounding box center [272, 130] width 281 height 6
click at [93, 135] on button "button" at bounding box center [97, 135] width 8 height 10
click at [299, 32] on button "Reply" at bounding box center [382, 30] width 17 height 7
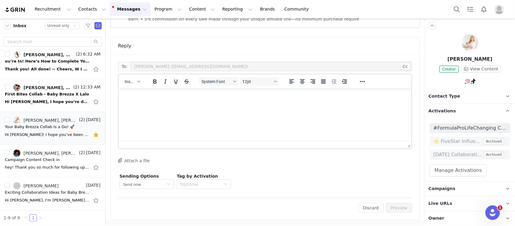
click at [299, 104] on html at bounding box center [264, 96] width 293 height 16
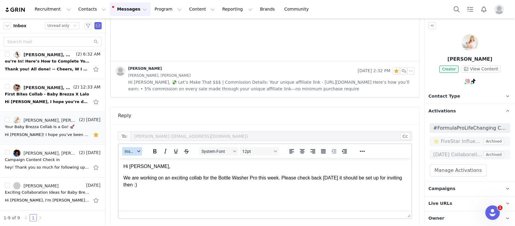
click at [132, 150] on span "Insert" at bounding box center [130, 151] width 11 height 5
click at [143, 181] on div "Insert Signature" at bounding box center [154, 181] width 54 height 7
click at [172, 186] on p "We are working on an exciting collab for the Bottle Washer Pro this week. Pleas…" at bounding box center [265, 181] width 284 height 14
click at [258, 179] on p "We are working on an exciting collab for the Bottle Washer Pro this week. Pleas…" at bounding box center [265, 181] width 284 height 14
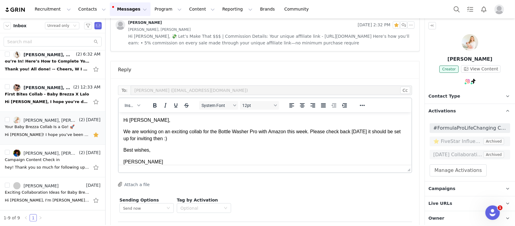
scroll to position [281, 0]
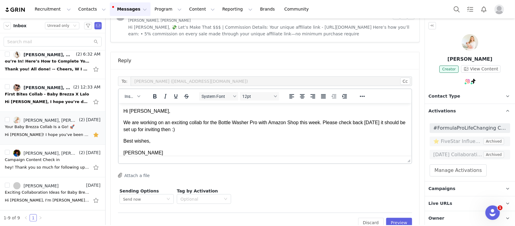
click at [220, 142] on p "Best wishes," at bounding box center [265, 140] width 284 height 7
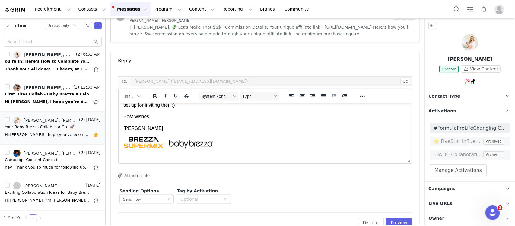
scroll to position [38, 0]
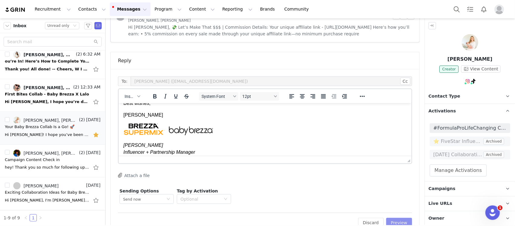
click at [299, 222] on button "Preview" at bounding box center [400, 223] width 26 height 10
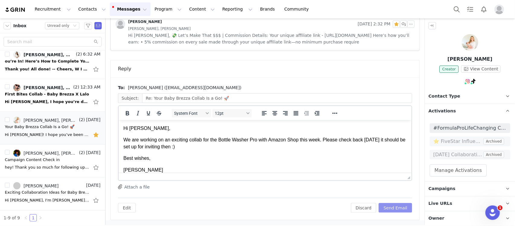
scroll to position [0, 0]
click at [299, 207] on button "Send Email" at bounding box center [396, 208] width 34 height 10
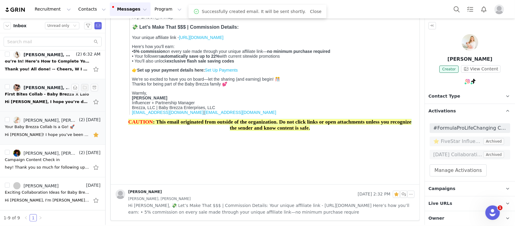
click at [29, 93] on div "First Bites Collab - Baby Brezza X Lalo" at bounding box center [47, 94] width 84 height 6
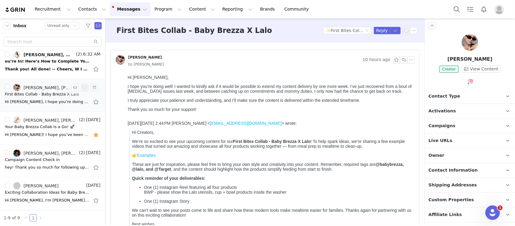
scroll to position [0, 0]
click at [299, 113] on span "Activations" at bounding box center [442, 111] width 27 height 7
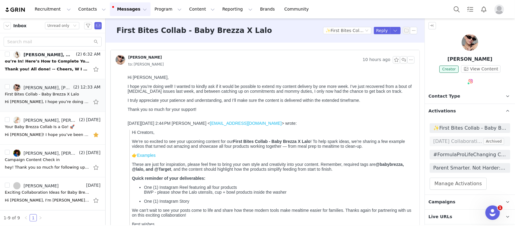
click at [299, 44] on img at bounding box center [470, 42] width 17 height 17
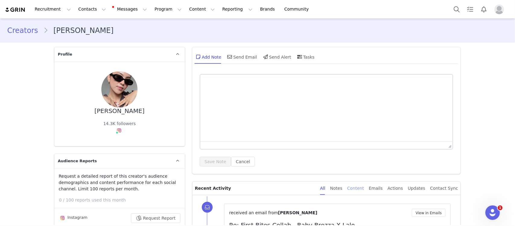
click at [299, 188] on div "Content" at bounding box center [356, 188] width 17 height 14
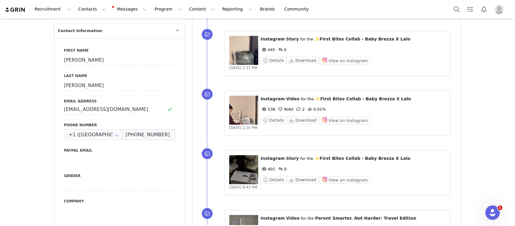
scroll to position [302, 0]
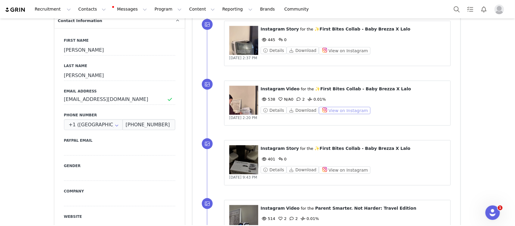
click at [299, 112] on button "View on Instagram" at bounding box center [345, 110] width 52 height 7
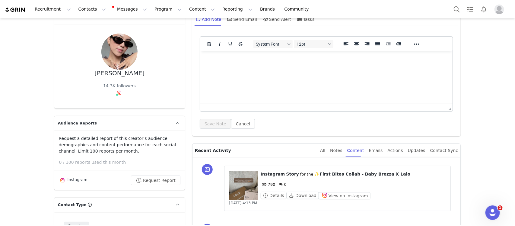
scroll to position [0, 0]
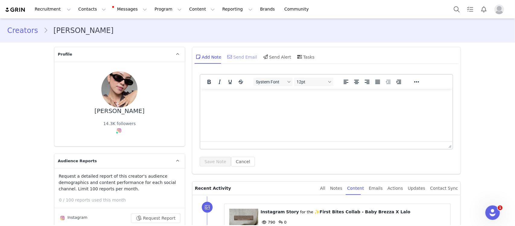
click at [234, 54] on div "Send Email" at bounding box center [241, 57] width 31 height 14
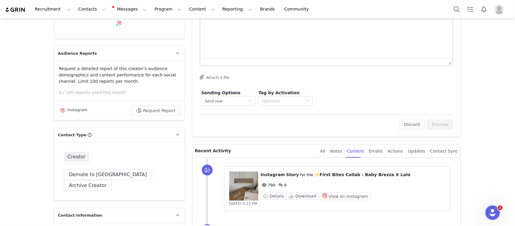
scroll to position [151, 0]
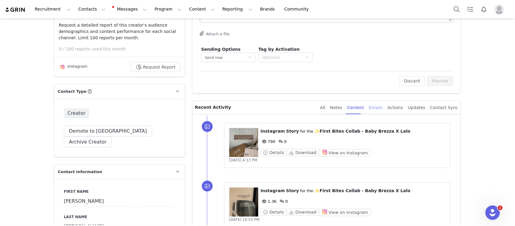
click at [299, 106] on div "Emails" at bounding box center [376, 108] width 14 height 14
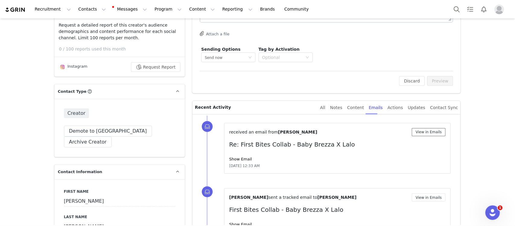
click at [299, 132] on button "View in Emails" at bounding box center [429, 132] width 34 height 8
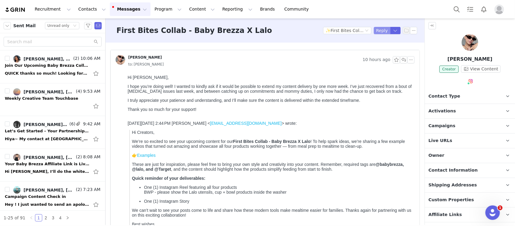
click at [299, 31] on button "Reply" at bounding box center [382, 30] width 17 height 7
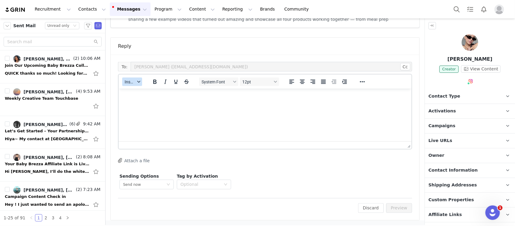
click at [130, 85] on button "Insert" at bounding box center [132, 82] width 20 height 8
click at [130, 92] on div "Insert Template" at bounding box center [154, 91] width 54 height 7
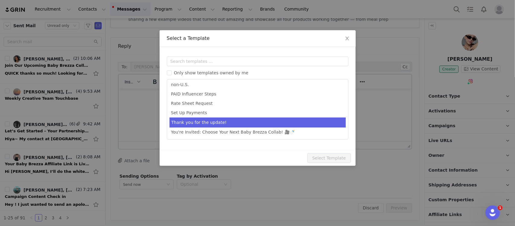
drag, startPoint x: 229, startPoint y: 124, endPoint x: 233, endPoint y: 124, distance: 4.0
click at [229, 124] on li "Thank you for the update!" at bounding box center [258, 122] width 176 height 10
type input "Thank you for the update!"
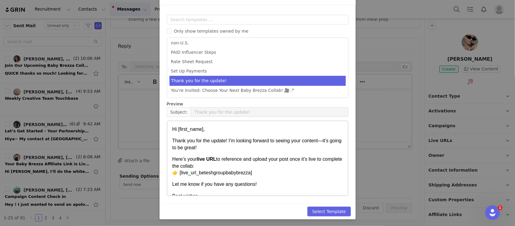
scroll to position [42, 0]
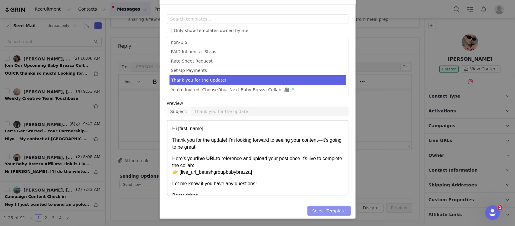
click at [299, 214] on button "Select Template" at bounding box center [329, 211] width 43 height 10
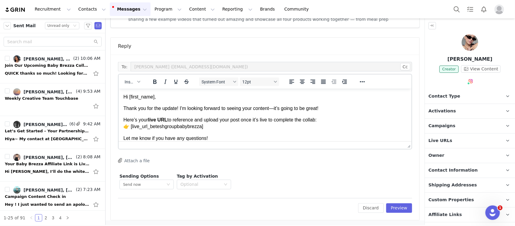
scroll to position [0, 0]
click at [299, 108] on p "Thank you for the update! I'm looking forward to seeing your content—it’s going…" at bounding box center [265, 108] width 284 height 7
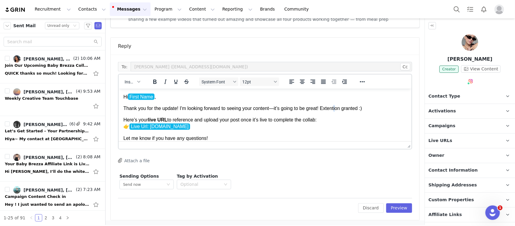
click at [299, 110] on p "Thank you for the update! I'm looking forward to seeing your content—it’s going…" at bounding box center [265, 108] width 284 height 7
drag, startPoint x: 336, startPoint y: 111, endPoint x: 330, endPoint y: 108, distance: 6.2
click at [299, 108] on p "Thank you for the update! I'm looking forward to seeing your content—it’s going…" at bounding box center [265, 108] width 284 height 7
click at [299, 113] on body "Hi First Name , Thank you for the update! I'm looking forward to seeing your co…" at bounding box center [265, 129] width 284 height 72
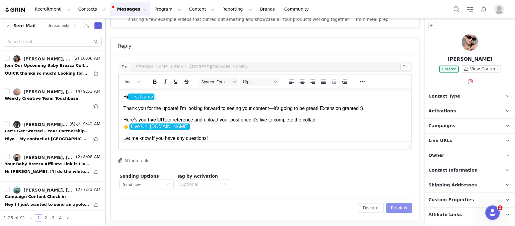
click at [299, 209] on button "Preview" at bounding box center [400, 208] width 26 height 10
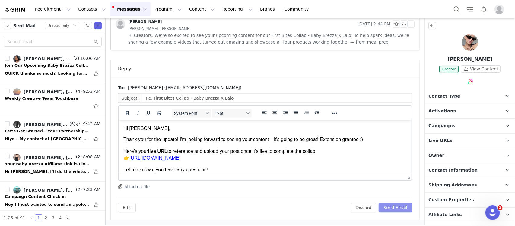
click at [299, 209] on button "Send Email" at bounding box center [396, 208] width 34 height 10
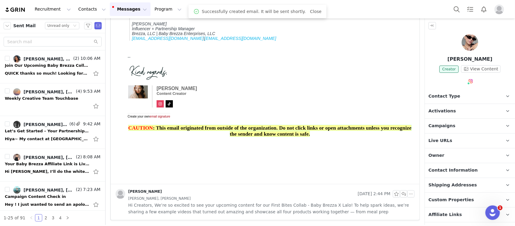
scroll to position [231, 0]
click at [34, 63] on div "Join Our Upcoming Baby Brezza Collabs" at bounding box center [47, 66] width 85 height 6
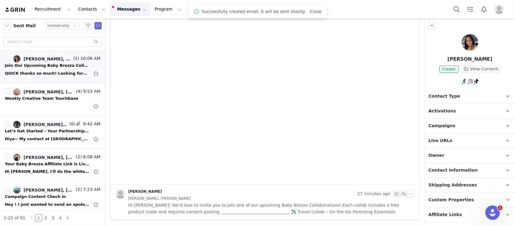
scroll to position [0, 0]
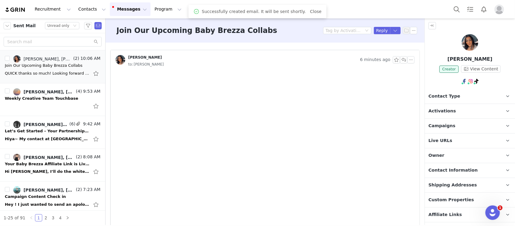
drag, startPoint x: 448, startPoint y: 109, endPoint x: 457, endPoint y: 138, distance: 30.4
click at [299, 109] on span "Activations" at bounding box center [442, 111] width 27 height 7
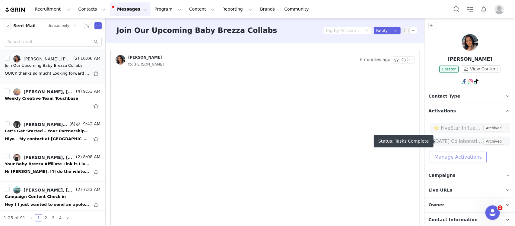
click at [299, 153] on button "Manage Activations" at bounding box center [458, 157] width 57 height 12
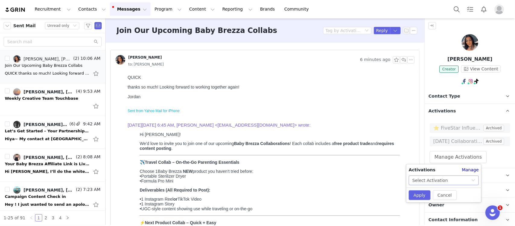
click at [299, 179] on div "Select Activation" at bounding box center [442, 180] width 59 height 9
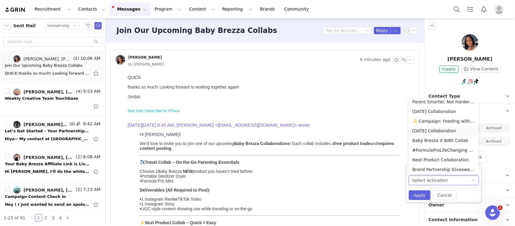
scroll to position [23, 0]
click at [299, 141] on li "Next Product Collaboration" at bounding box center [444, 140] width 70 height 10
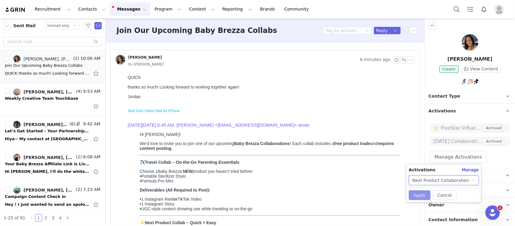
click at [299, 194] on button "Apply" at bounding box center [420, 195] width 22 height 10
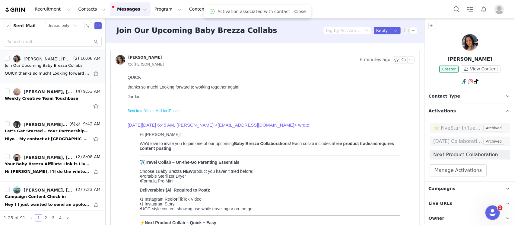
click at [299, 106] on div "Jordan Sent from Yahoo Mail for iPhone On Tuesday, September 30, 2025, 6:45 AM,…" at bounding box center [269, 205] width 285 height 222
click at [299, 33] on button "Reply" at bounding box center [382, 30] width 17 height 7
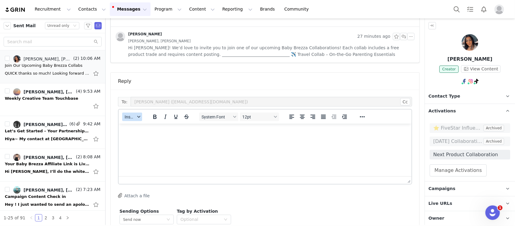
scroll to position [342, 0]
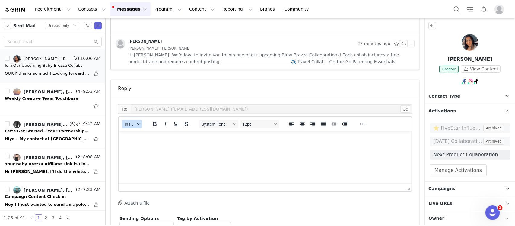
click at [131, 124] on span "Insert" at bounding box center [130, 124] width 11 height 5
click at [127, 135] on div "Insert Template" at bounding box center [154, 134] width 54 height 7
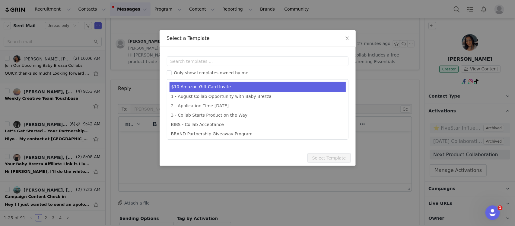
scroll to position [0, 0]
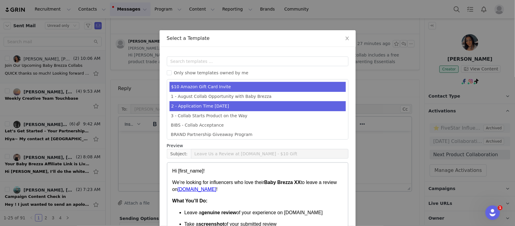
click at [275, 108] on li "2 - Application Time August 2025" at bounding box center [258, 106] width 176 height 10
type input "Let’s Get Started! Your Baby Brezza Collab Awaits 💥"
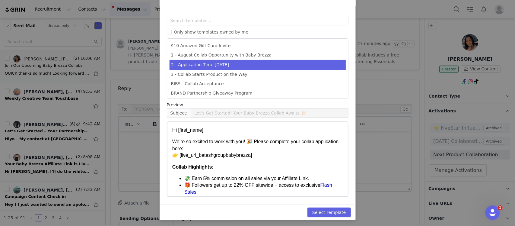
scroll to position [42, 0]
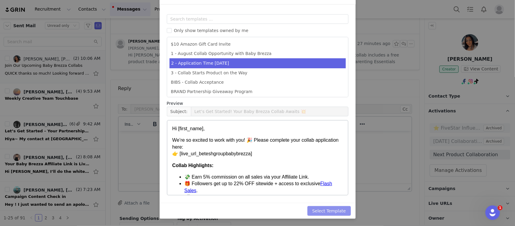
click at [299, 211] on button "Select Template" at bounding box center [329, 211] width 43 height 10
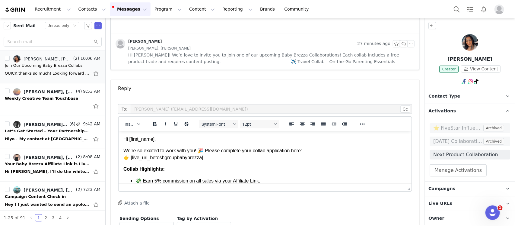
scroll to position [384, 0]
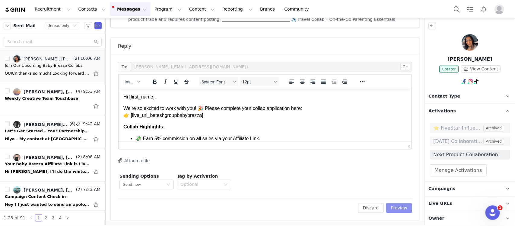
click at [299, 208] on button "Preview" at bounding box center [400, 208] width 26 height 10
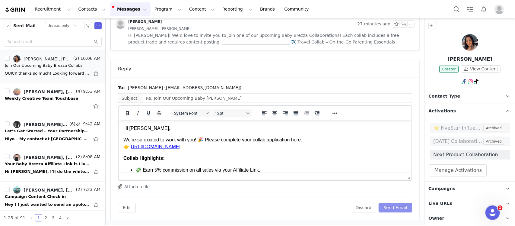
scroll to position [0, 0]
click at [195, 139] on p "We’re so excited to work with you! 🎉 Please complete your collab application he…" at bounding box center [265, 143] width 284 height 14
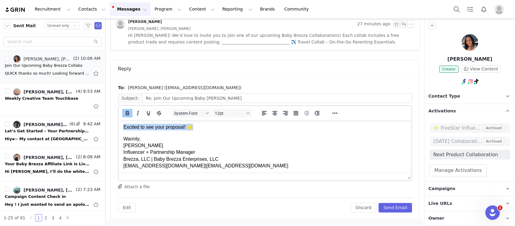
scroll to position [86, 0]
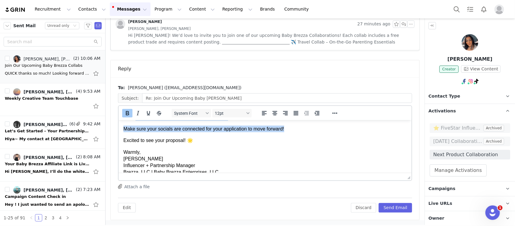
drag, startPoint x: 123, startPoint y: 159, endPoint x: 285, endPoint y: 130, distance: 164.9
click at [285, 130] on body "Hi Jordan, We’re so excited to work with you again! 🎉 Please complete your coll…" at bounding box center [265, 110] width 284 height 144
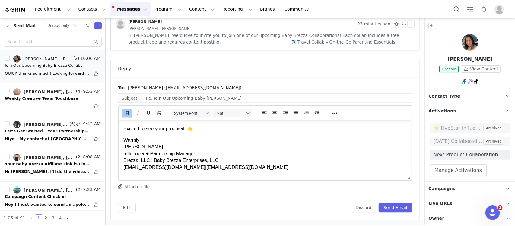
scroll to position [4, 0]
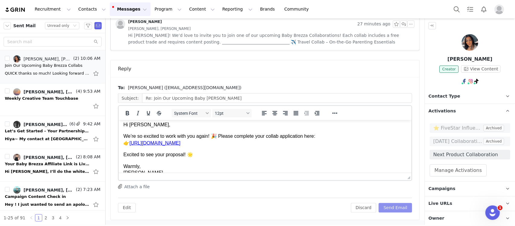
click at [299, 209] on button "Send Email" at bounding box center [396, 208] width 34 height 10
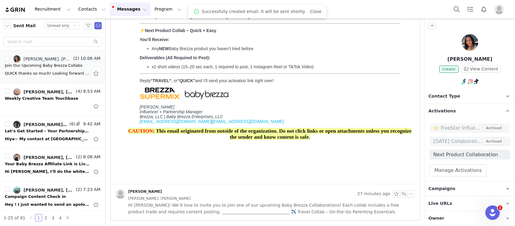
scroll to position [192, 0]
click at [37, 101] on div at bounding box center [53, 106] width 96 height 10
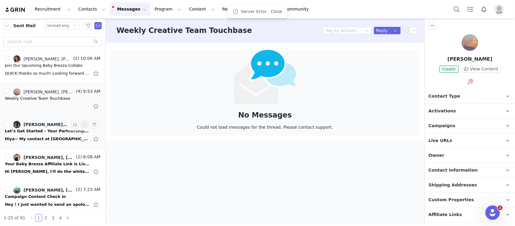
scroll to position [0, 0]
click at [37, 127] on link "Aaron Marks, collabswithtori@gmail.com, Monique Budelman, Taisha Okata-Ohira" at bounding box center [40, 124] width 55 height 7
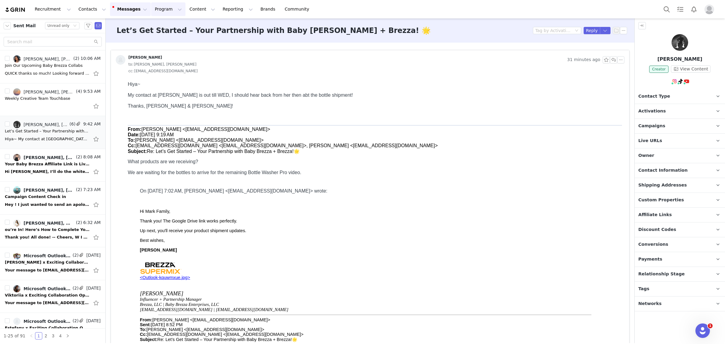
click at [151, 5] on button "Program Program" at bounding box center [168, 9] width 34 height 14
click at [149, 27] on p "Activations" at bounding box center [152, 27] width 23 height 6
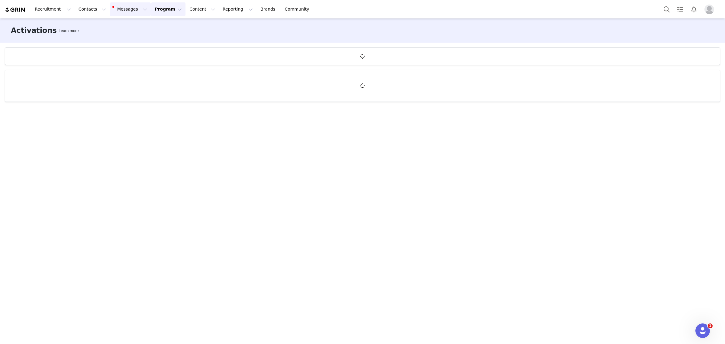
click at [126, 12] on button "Messages Messages" at bounding box center [130, 9] width 41 height 14
click at [122, 35] on div "3" at bounding box center [120, 38] width 7 height 6
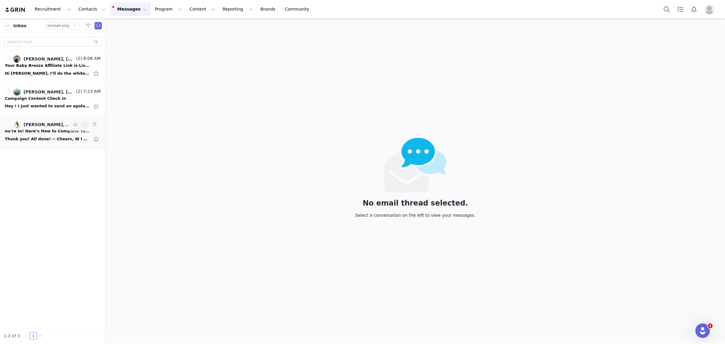
click at [34, 146] on li "Monique Budelman, Wisteria Warren (2) 6:32 AM ou’re In! Here’s How to Complete …" at bounding box center [52, 132] width 105 height 33
click at [34, 142] on div "Thank you! All done! -- Cheers, W I S T E R I A | Owner/Lead Photographer wiste…" at bounding box center [47, 139] width 85 height 6
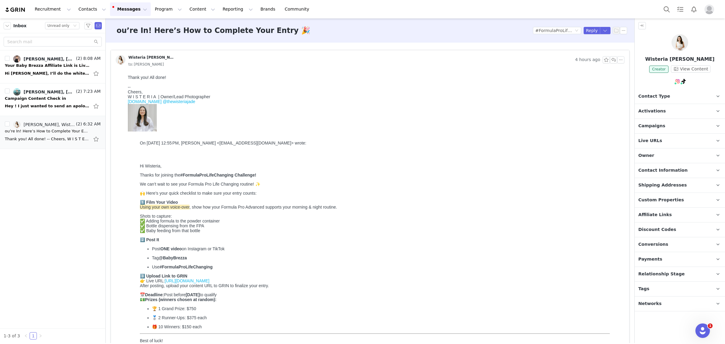
click at [299, 38] on img at bounding box center [679, 42] width 17 height 17
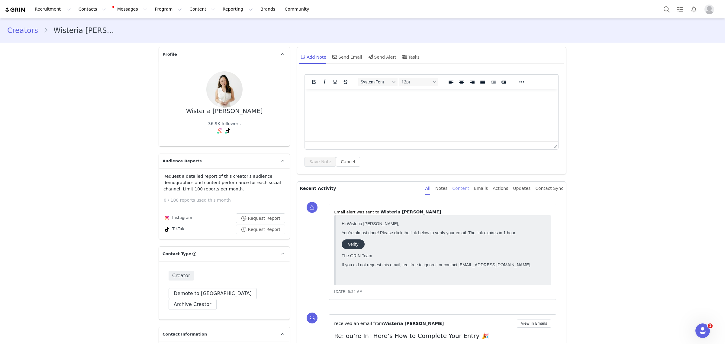
click at [299, 188] on div "Content" at bounding box center [460, 188] width 17 height 14
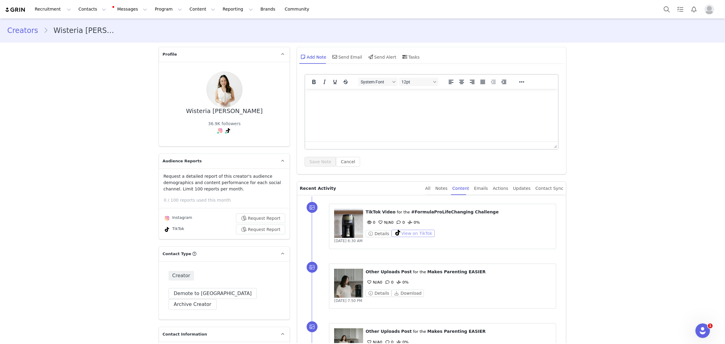
click at [299, 222] on button "View on TikTok" at bounding box center [412, 233] width 43 height 7
click at [114, 7] on button "Messages Messages" at bounding box center [130, 9] width 41 height 14
click at [115, 38] on p "Inbox" at bounding box center [110, 38] width 11 height 6
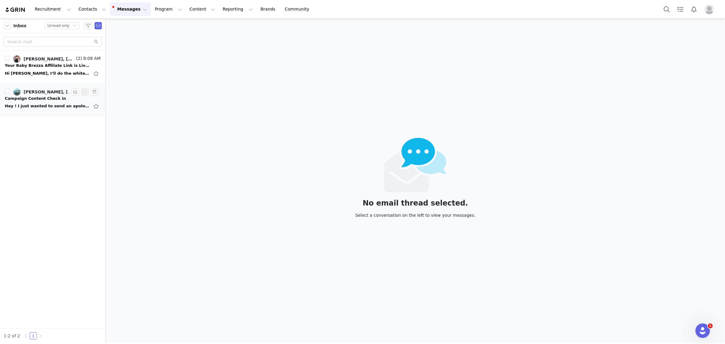
click at [47, 102] on div "Hey ! I just wanted to send an apology message to you. I’ve been SO SO very sic…" at bounding box center [53, 106] width 96 height 10
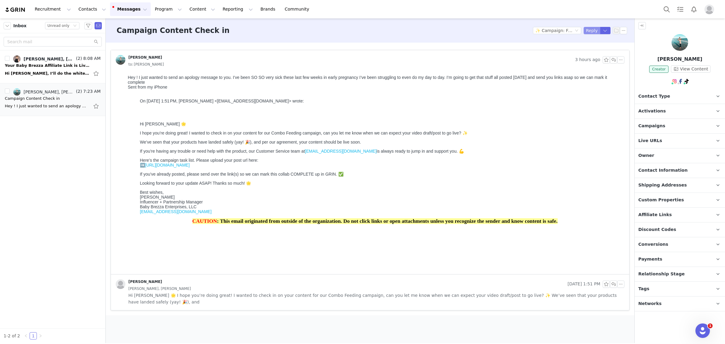
click at [299, 29] on button "Reply" at bounding box center [591, 30] width 17 height 7
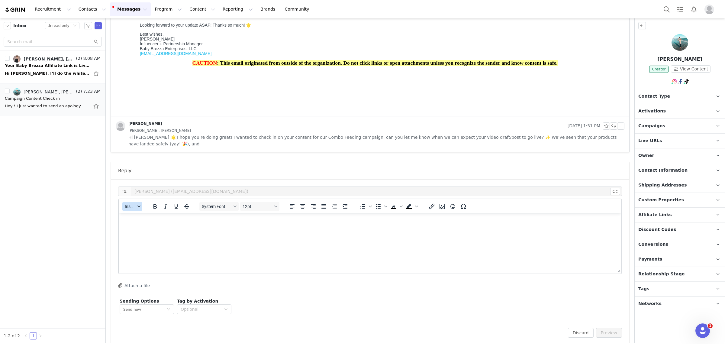
click at [134, 204] on span "Insert" at bounding box center [130, 206] width 11 height 5
click at [134, 207] on div "Insert Template" at bounding box center [154, 209] width 54 height 7
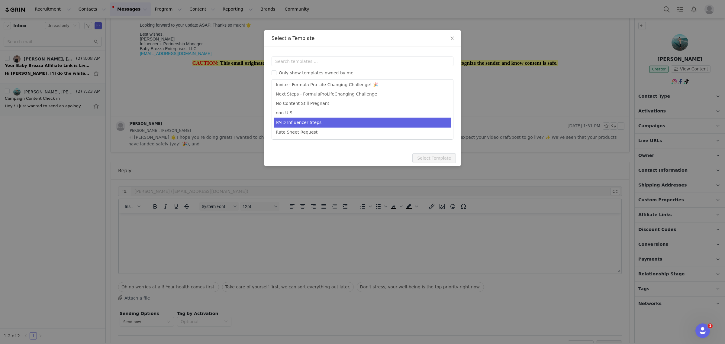
scroll to position [132, 0]
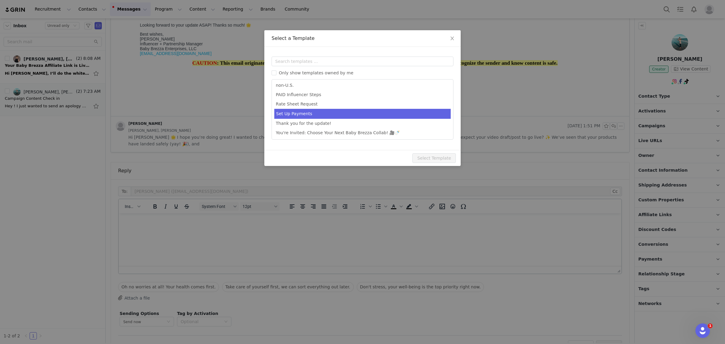
click at [299, 118] on li "Set Up Payments" at bounding box center [362, 114] width 176 height 10
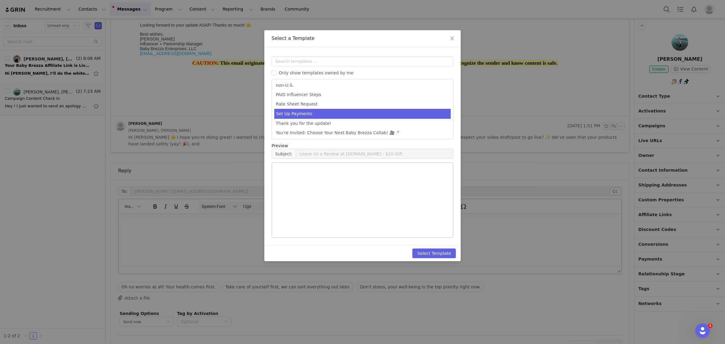
scroll to position [160, 0]
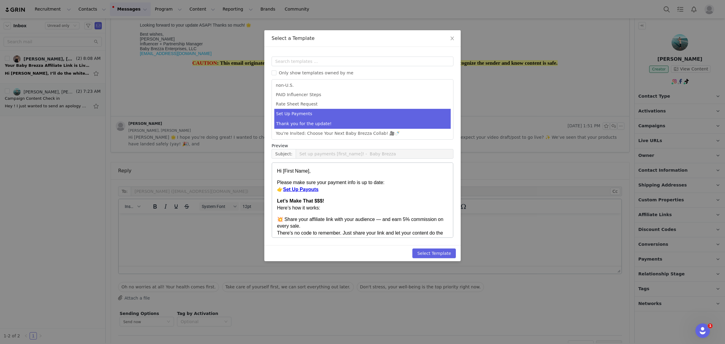
click at [299, 121] on li "Thank you for the update!" at bounding box center [362, 124] width 176 height 10
type input "Thank you for the update!"
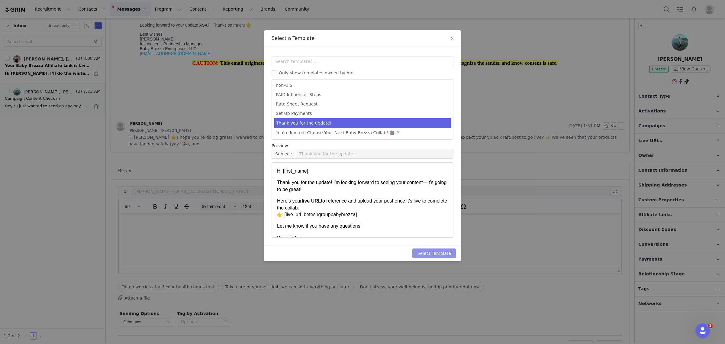
click at [299, 222] on button "Select Template" at bounding box center [433, 253] width 43 height 10
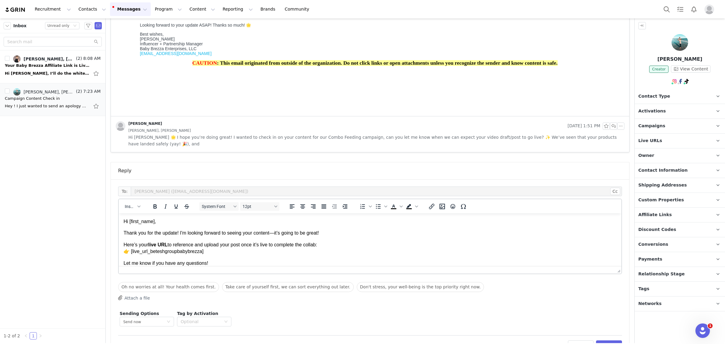
scroll to position [0, 0]
click at [299, 222] on button "Preview" at bounding box center [609, 345] width 26 height 10
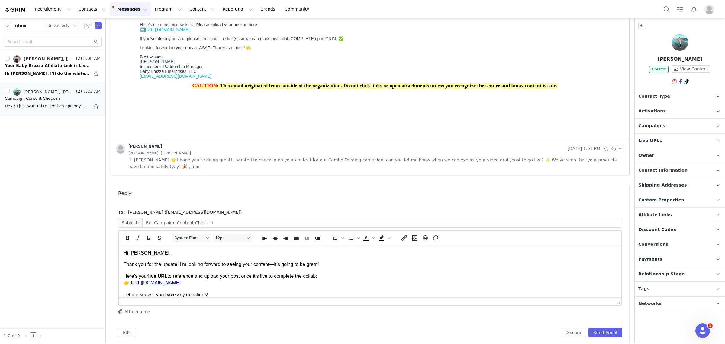
click at [192, 222] on p "Hi Brianna," at bounding box center [370, 252] width 493 height 7
click at [181, 222] on p "Thank you for the update! I'm looking forward to seeing your content—it’s going…" at bounding box center [370, 264] width 493 height 7
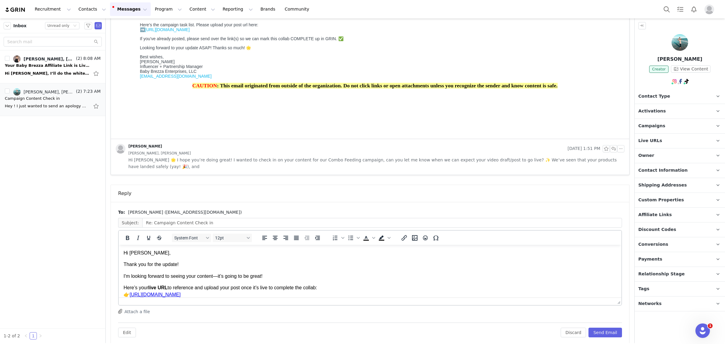
click at [219, 222] on body "Hi Brianna, Thank you for the update! I'm looking forward to seeing your conten…" at bounding box center [370, 290] width 493 height 83
click at [299, 222] on button "Send Email" at bounding box center [605, 332] width 34 height 10
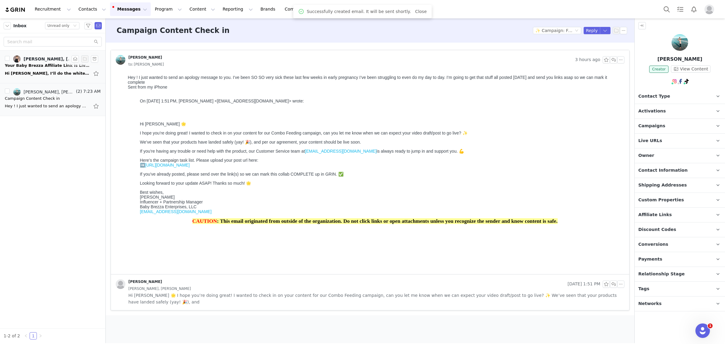
click at [33, 73] on div "Hi Monique, I’ll do the white instead if that’s possible! Thanks so much! - Lin…" at bounding box center [47, 73] width 85 height 6
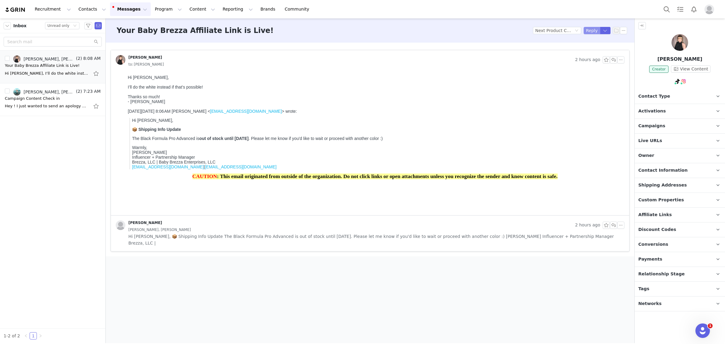
click at [299, 32] on button "Reply" at bounding box center [591, 30] width 17 height 7
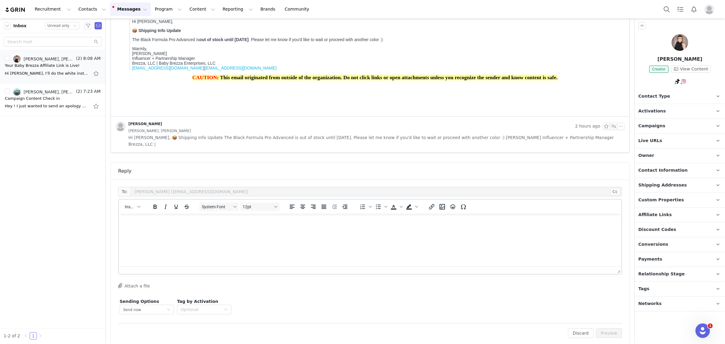
click at [299, 222] on html at bounding box center [370, 222] width 503 height 16
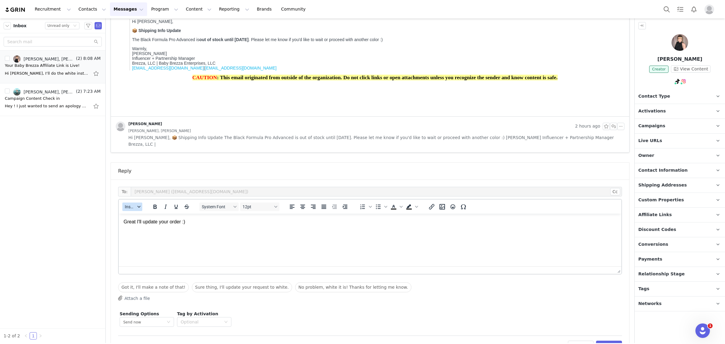
click at [126, 204] on span "Insert" at bounding box center [130, 206] width 11 height 5
click at [133, 222] on div "Insert Signature" at bounding box center [154, 229] width 54 height 7
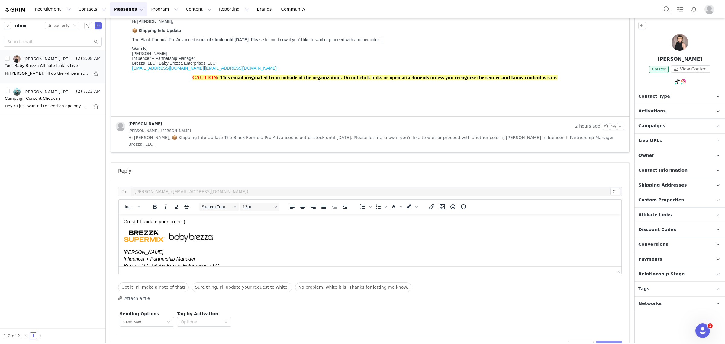
click at [299, 222] on button "Preview" at bounding box center [609, 345] width 26 height 10
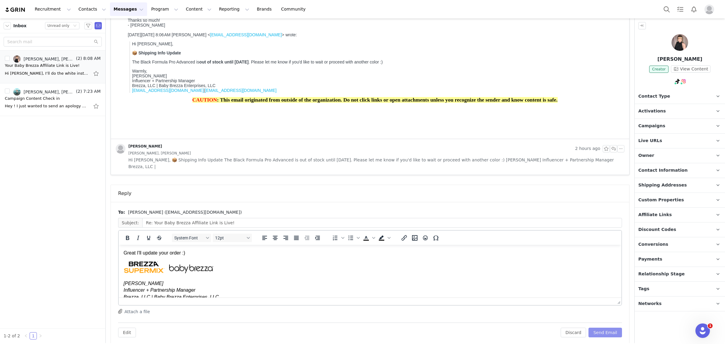
click at [299, 222] on button "Send Email" at bounding box center [605, 332] width 34 height 10
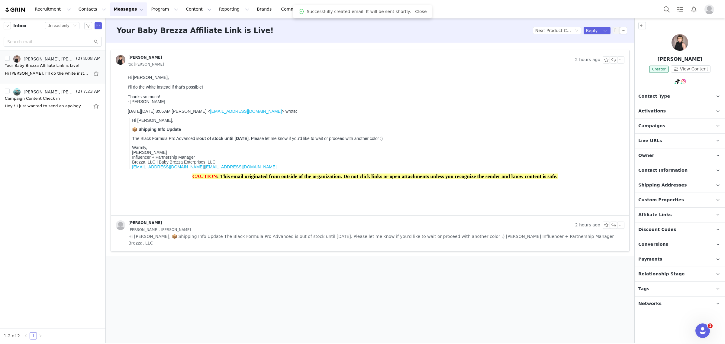
click at [299, 109] on p "Activations" at bounding box center [672, 111] width 76 height 14
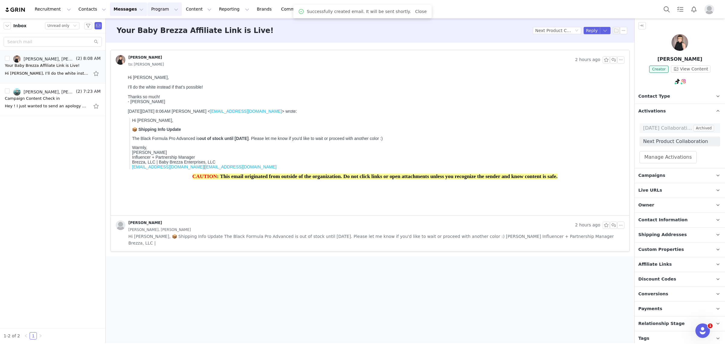
click at [148, 8] on button "Program Program" at bounding box center [164, 9] width 34 height 14
click at [147, 24] on p "Activations" at bounding box center [149, 27] width 23 height 6
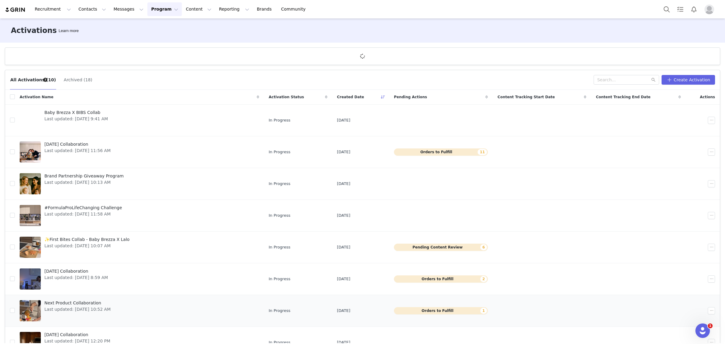
click at [118, 222] on link "Next Product Collaboration Last updated: Aug 1, 2025 10:52 AM" at bounding box center [139, 310] width 239 height 24
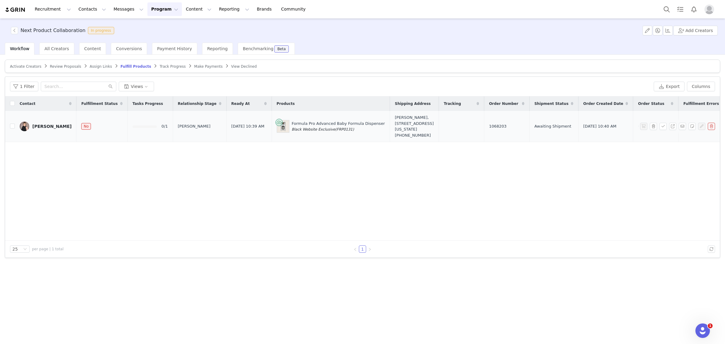
click at [45, 124] on div "[PERSON_NAME]" at bounding box center [51, 126] width 39 height 5
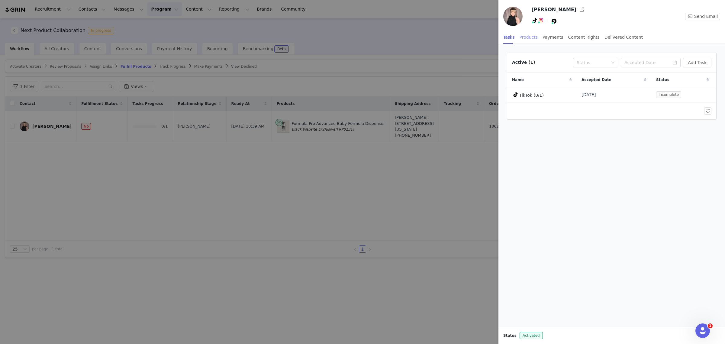
click at [299, 38] on div "Products" at bounding box center [528, 38] width 18 height 14
click at [299, 61] on button "Add Order" at bounding box center [695, 63] width 31 height 10
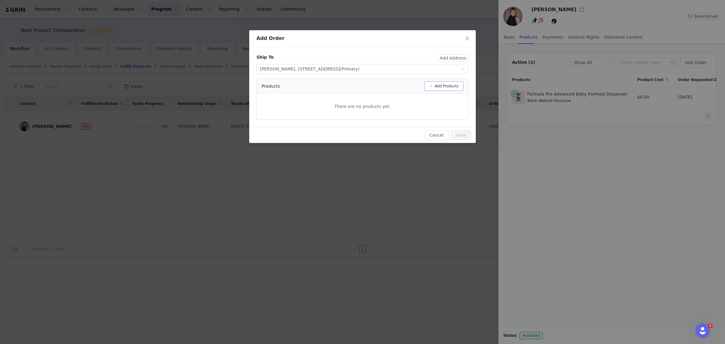
click at [299, 86] on button "Add Products" at bounding box center [443, 86] width 39 height 10
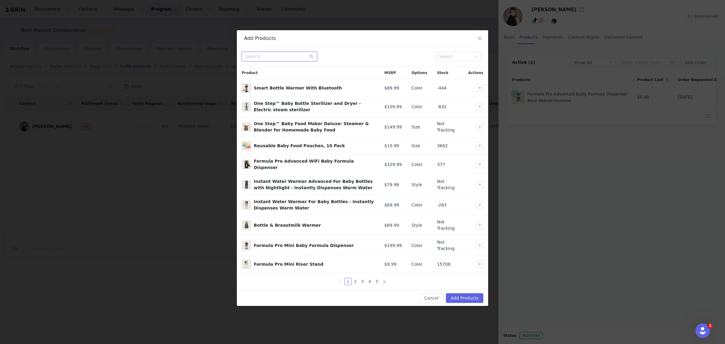
click at [282, 57] on input "text" at bounding box center [279, 57] width 75 height 10
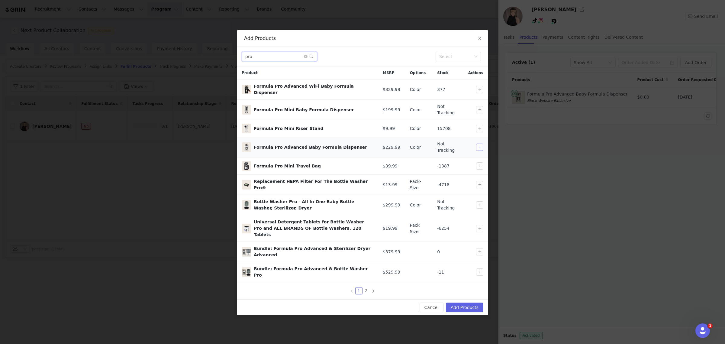
type input "pro"
click at [299, 145] on button "button" at bounding box center [479, 146] width 7 height 7
click at [299, 222] on button "Add Products" at bounding box center [464, 307] width 37 height 10
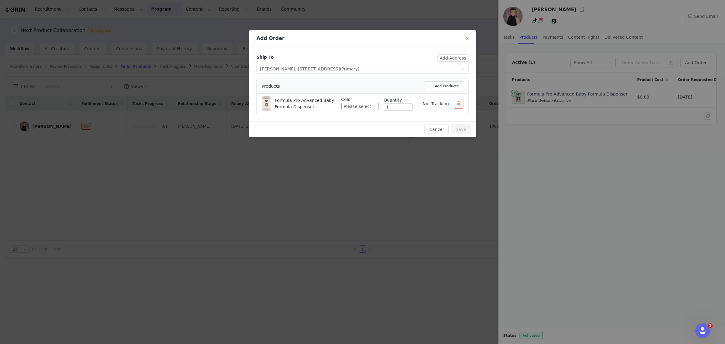
click at [299, 103] on div "Please select" at bounding box center [357, 106] width 27 height 7
click at [299, 127] on li "White" at bounding box center [362, 127] width 34 height 10
click at [299, 131] on button "Save" at bounding box center [461, 129] width 20 height 10
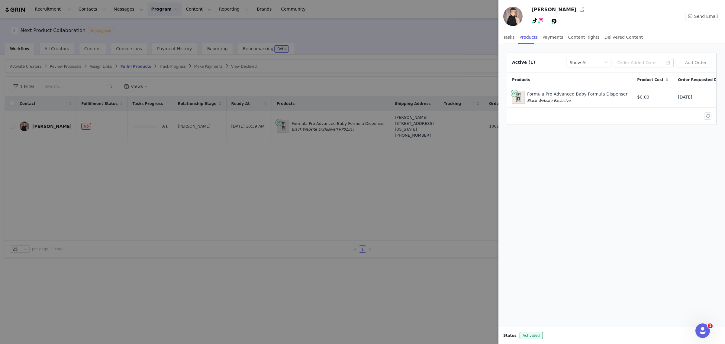
click at [299, 222] on div "Active (1) Fulfillment Status Show All Add Order Products Product Cost Order Re…" at bounding box center [611, 185] width 226 height 282
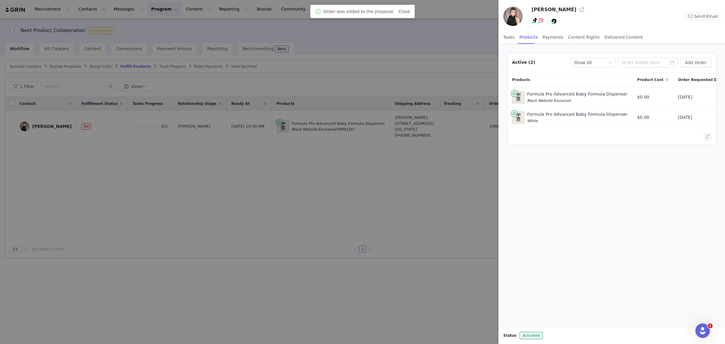
click at [299, 222] on div at bounding box center [362, 172] width 725 height 344
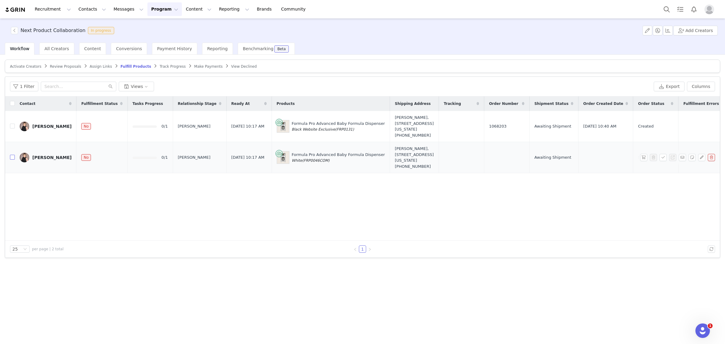
click at [12, 155] on input "checkbox" at bounding box center [12, 157] width 5 height 5
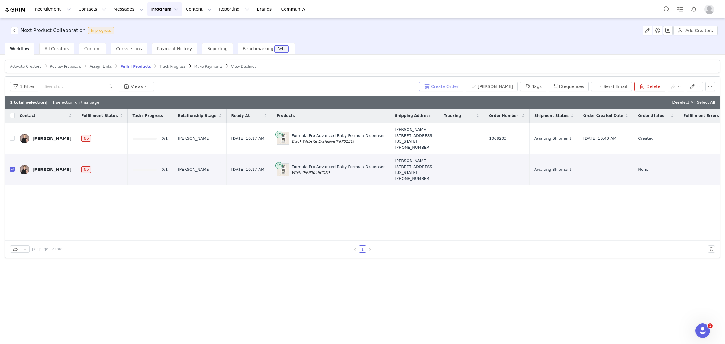
click at [463, 86] on button "Create Order" at bounding box center [441, 87] width 44 height 10
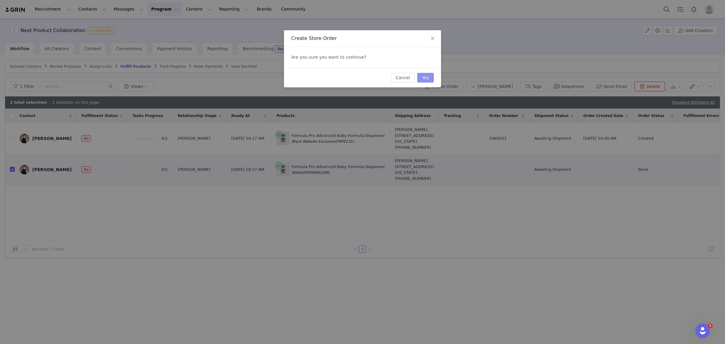
click at [429, 76] on button "Yes" at bounding box center [425, 78] width 17 height 10
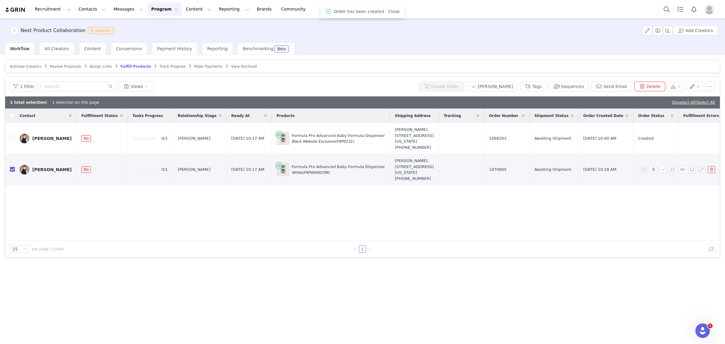
click at [14, 167] on input "checkbox" at bounding box center [12, 169] width 5 height 5
checkbox input "false"
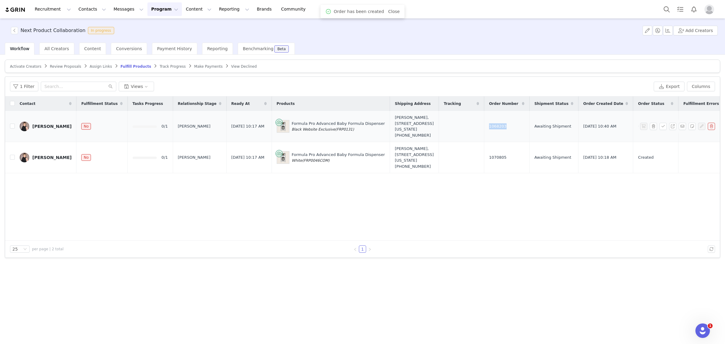
drag, startPoint x: 516, startPoint y: 124, endPoint x: 494, endPoint y: 124, distance: 21.4
click at [494, 124] on td "1068203" at bounding box center [506, 126] width 45 height 31
copy span "1068203"
click at [121, 207] on div "Contact Fulfillment Status Tasks Progress Relationship Stage Ready At Products …" at bounding box center [362, 168] width 715 height 144
click at [13, 124] on input "checkbox" at bounding box center [12, 126] width 5 height 5
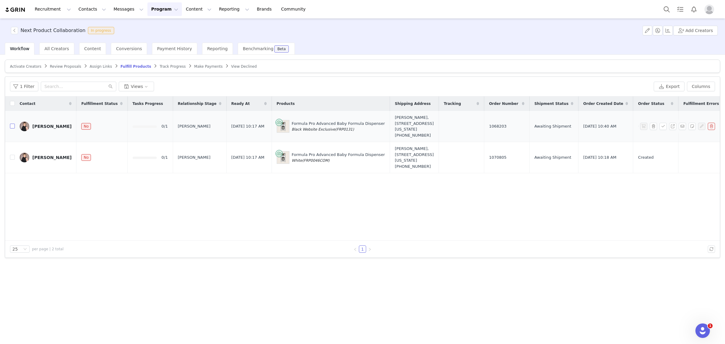
checkbox input "true"
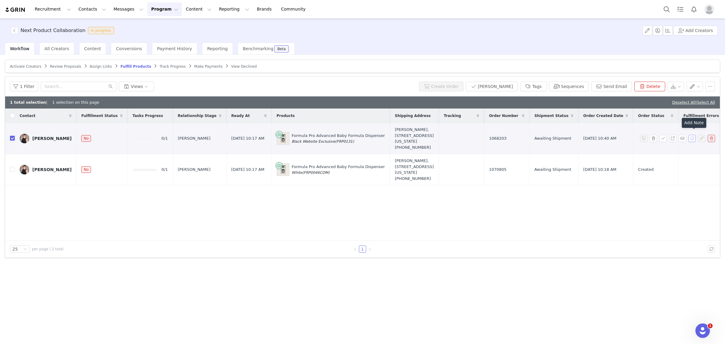
click at [692, 136] on button "button" at bounding box center [691, 138] width 7 height 7
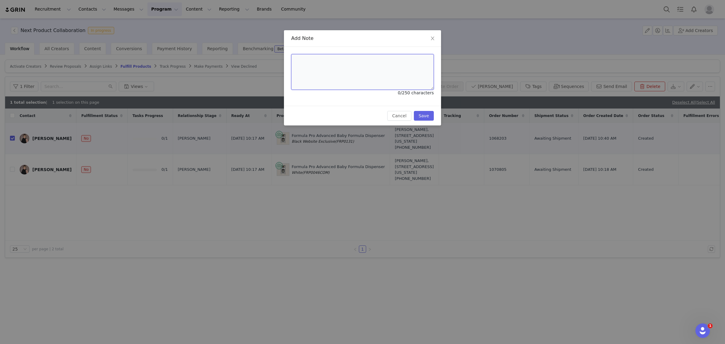
click at [348, 76] on textarea at bounding box center [362, 72] width 143 height 36
type textarea "Cancelled"
click at [419, 115] on button "Save" at bounding box center [424, 116] width 20 height 10
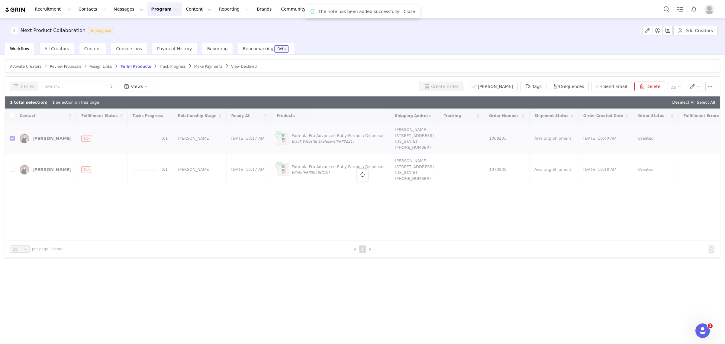
click at [305, 210] on div at bounding box center [362, 174] width 715 height 132
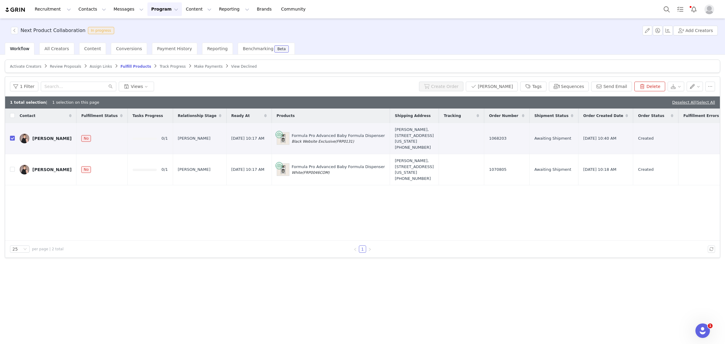
click at [396, 216] on div "Contact Fulfillment Status Tasks Progress Relationship Stage Ready At Products …" at bounding box center [362, 174] width 715 height 132
drag, startPoint x: 595, startPoint y: 139, endPoint x: 585, endPoint y: 131, distance: 13.1
click at [585, 135] on span "[DATE] 10:40 AM" at bounding box center [599, 138] width 33 height 6
copy span "[DATE] 10:40 AM"
